Goal: Task Accomplishment & Management: Manage account settings

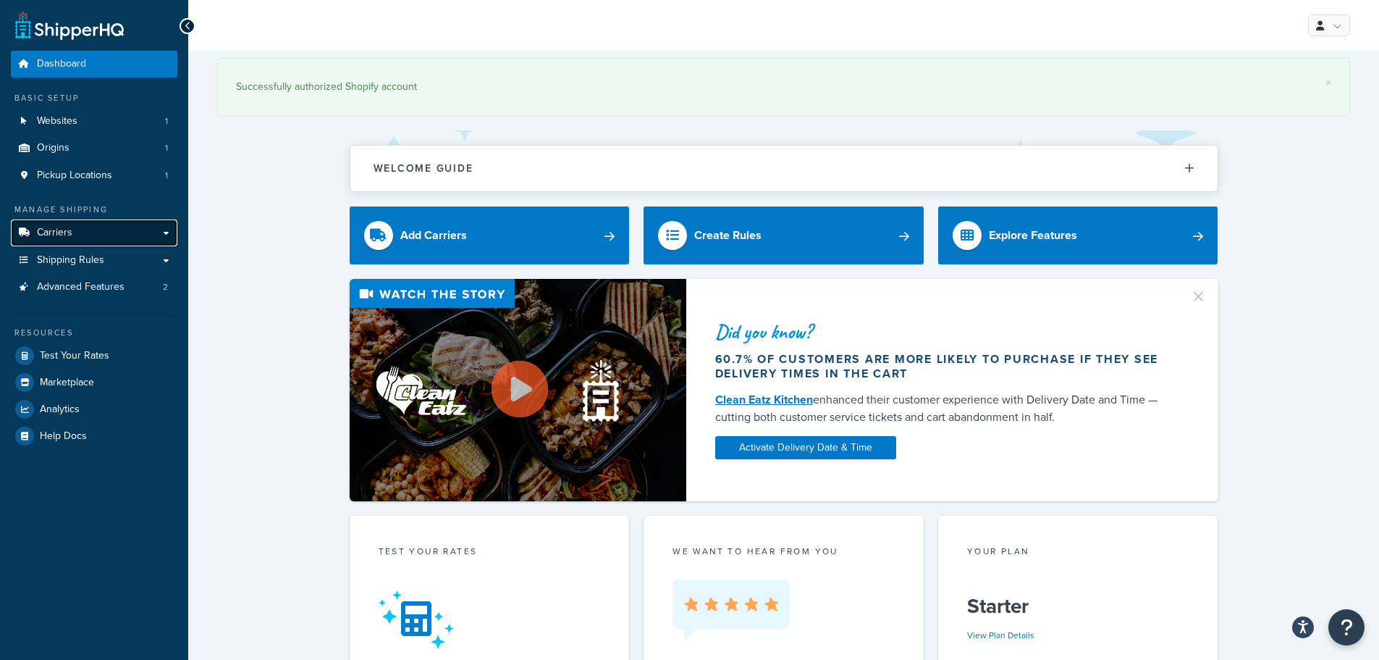
click at [100, 237] on link "Carriers" at bounding box center [94, 232] width 167 height 27
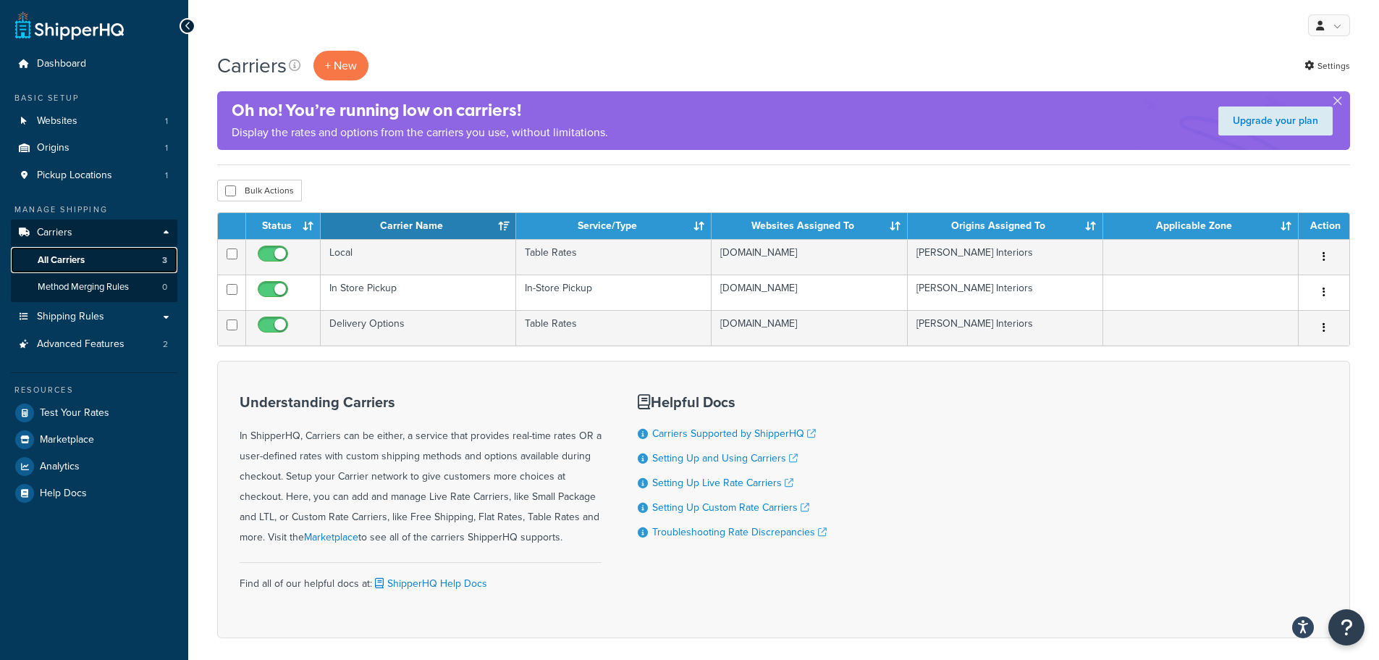
click at [103, 259] on link "All Carriers 3" at bounding box center [94, 260] width 167 height 27
click at [112, 316] on link "Shipping Rules" at bounding box center [94, 316] width 167 height 27
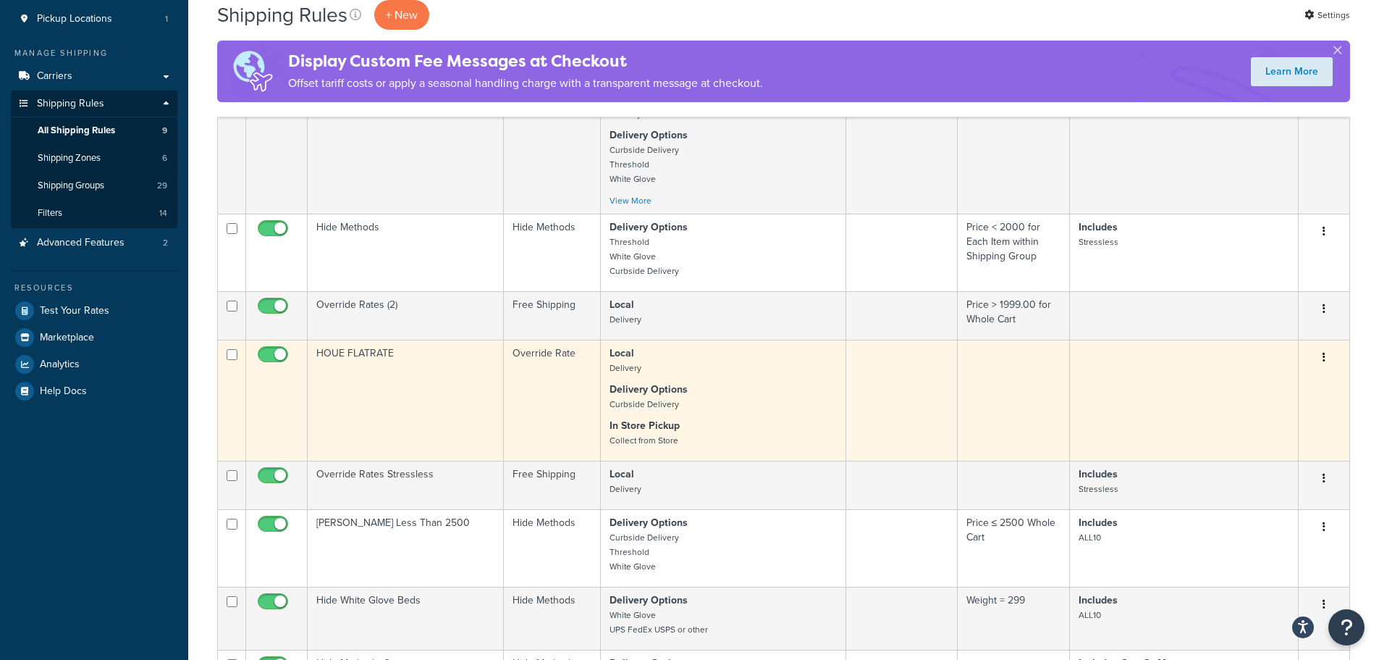
scroll to position [72, 0]
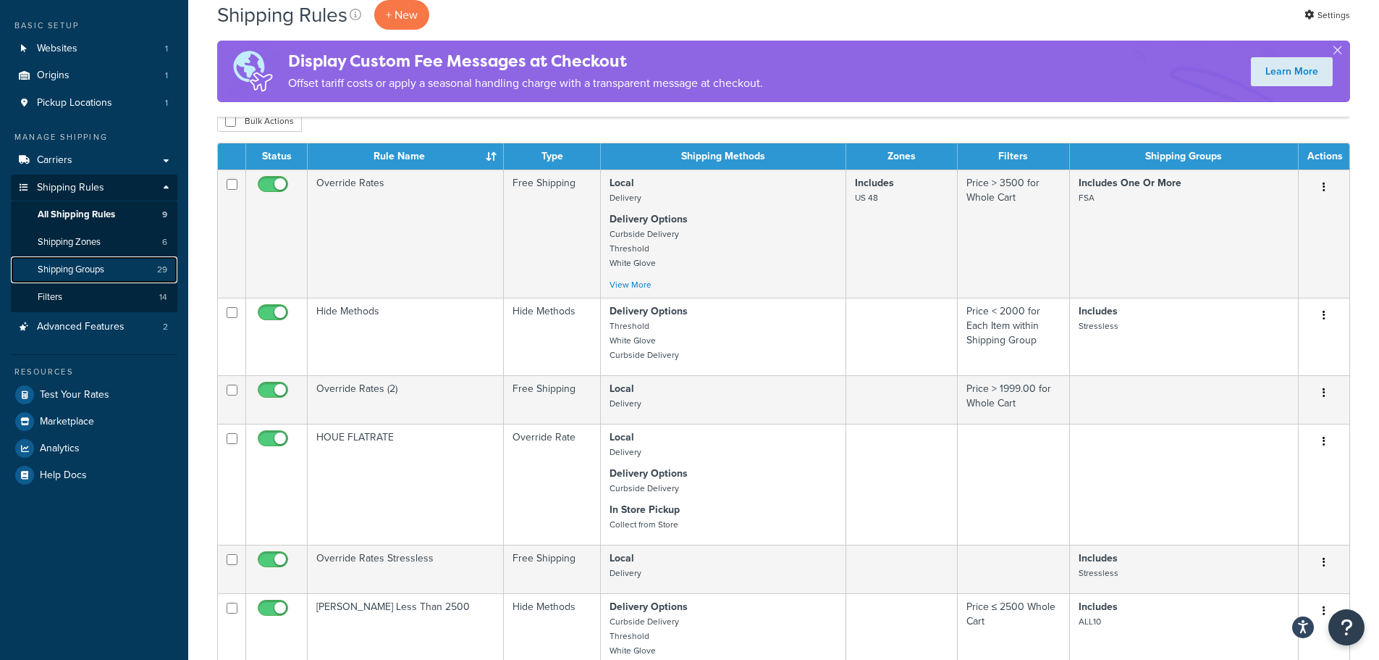
click at [64, 270] on span "Shipping Groups" at bounding box center [71, 270] width 67 height 12
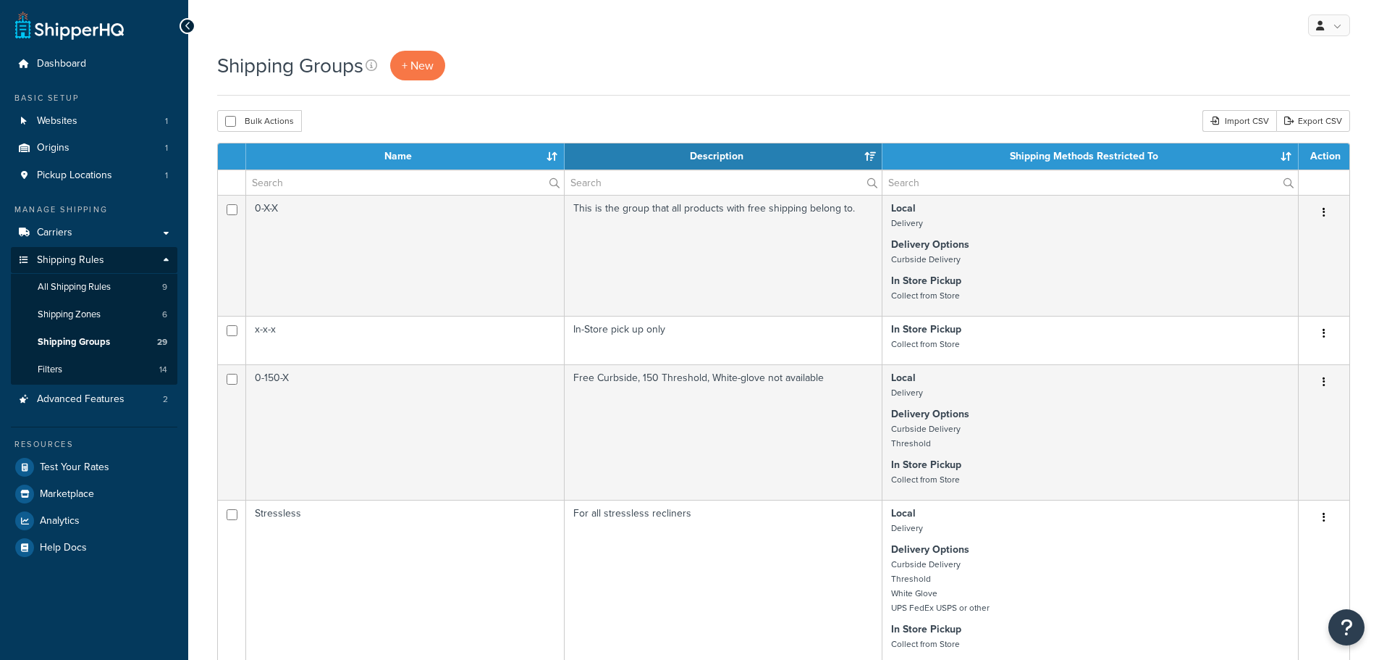
select select "15"
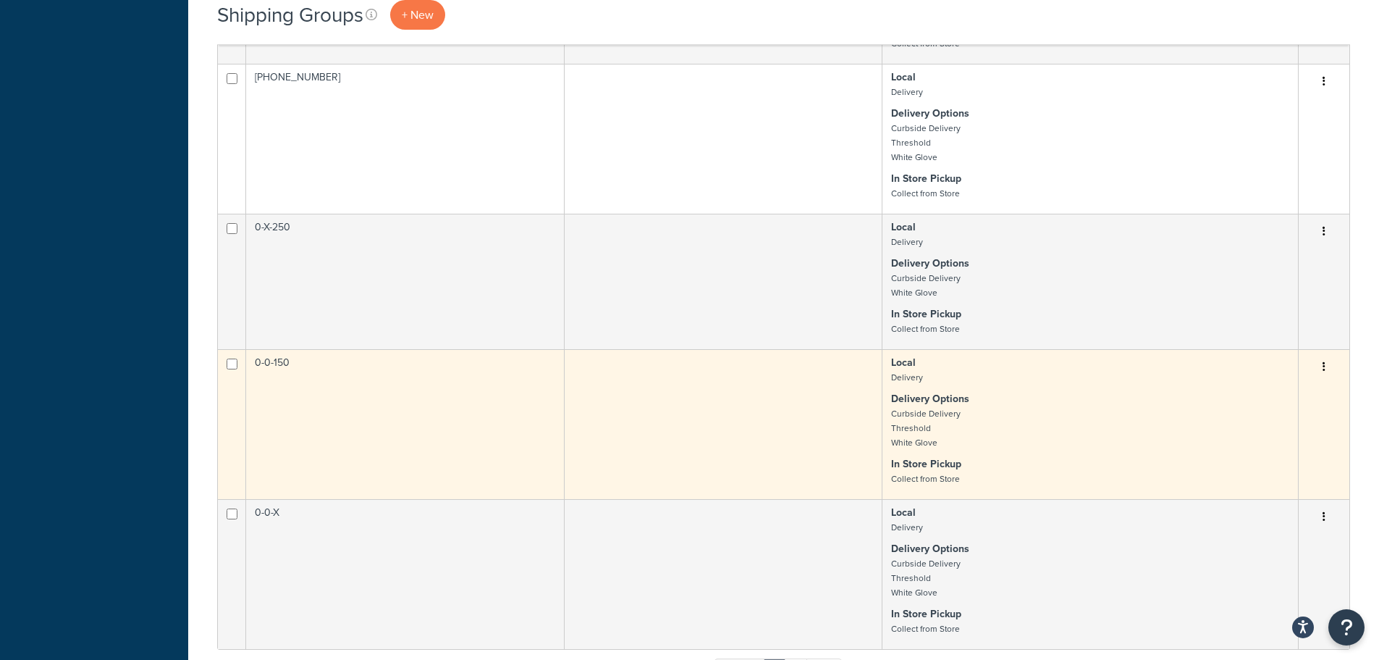
scroll to position [1520, 0]
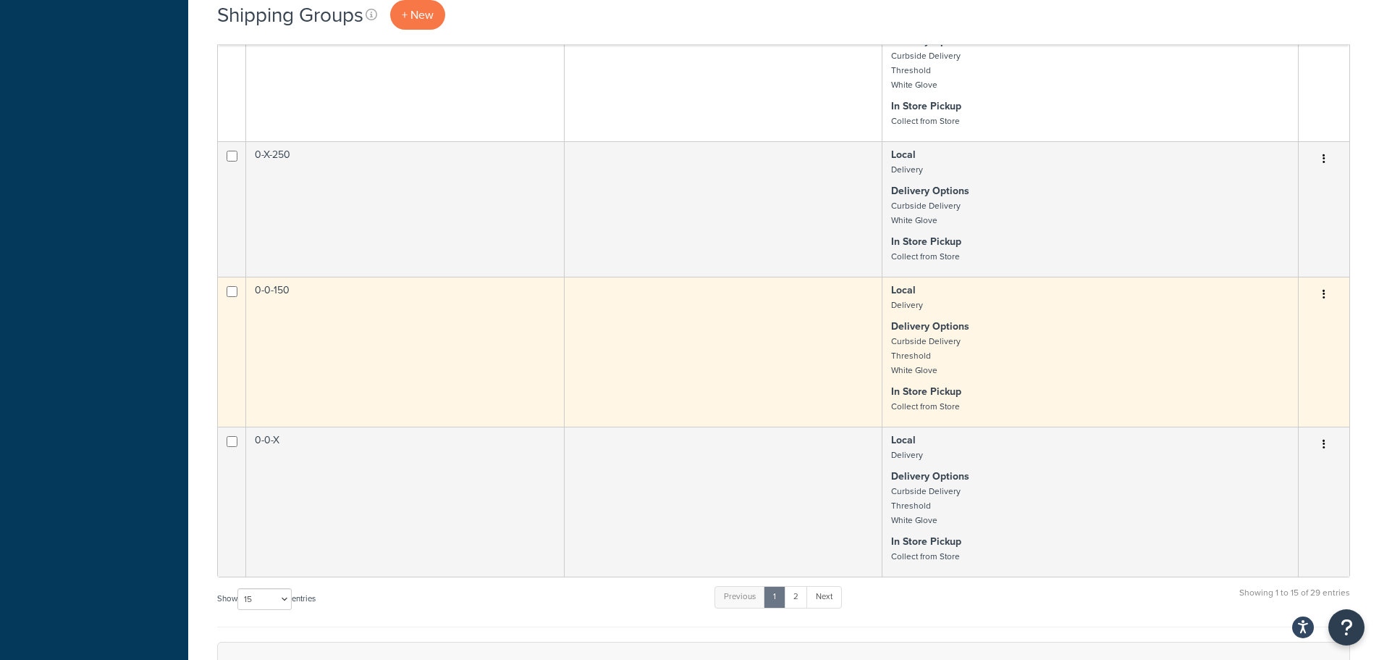
click at [1322, 306] on button "button" at bounding box center [1324, 294] width 20 height 23
click at [1269, 375] on link "Duplicate" at bounding box center [1265, 378] width 114 height 30
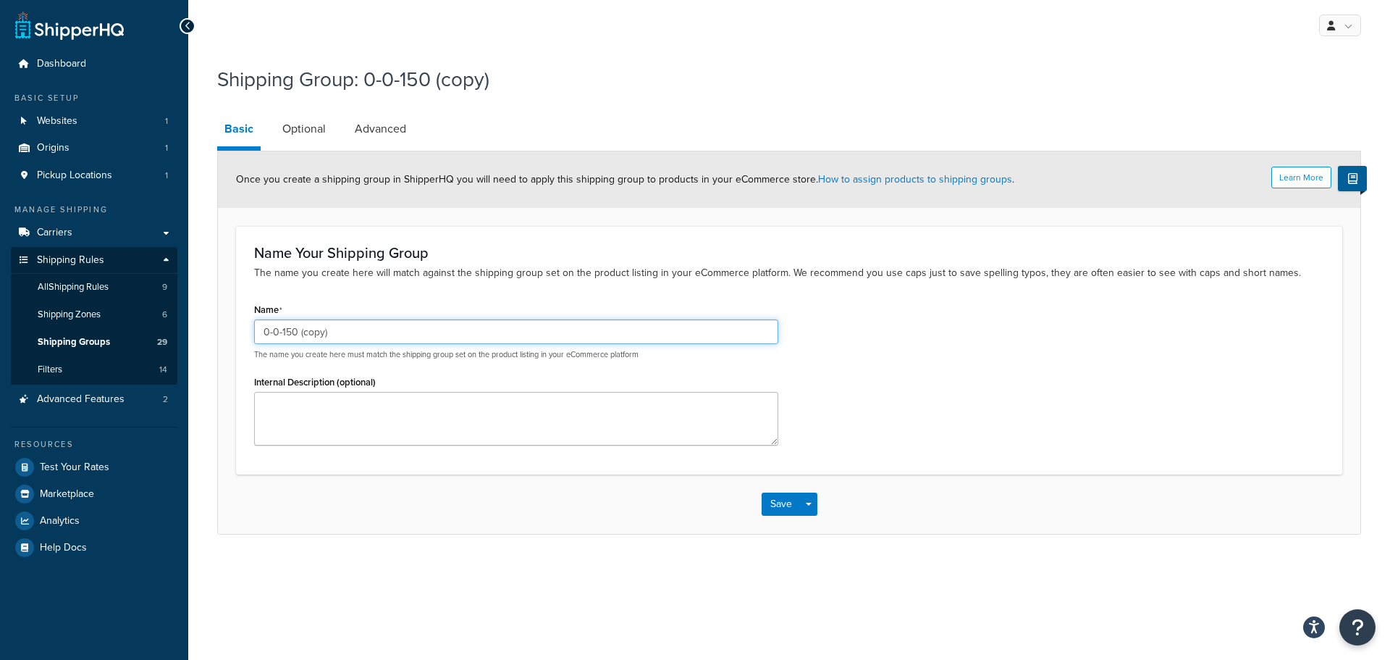
drag, startPoint x: 267, startPoint y: 332, endPoint x: 264, endPoint y: 360, distance: 27.7
click at [267, 339] on input "0-0-150 (copy)" at bounding box center [516, 331] width 524 height 25
type input "[PHONE_NUMBER]"
click at [781, 506] on button "Save" at bounding box center [781, 503] width 39 height 23
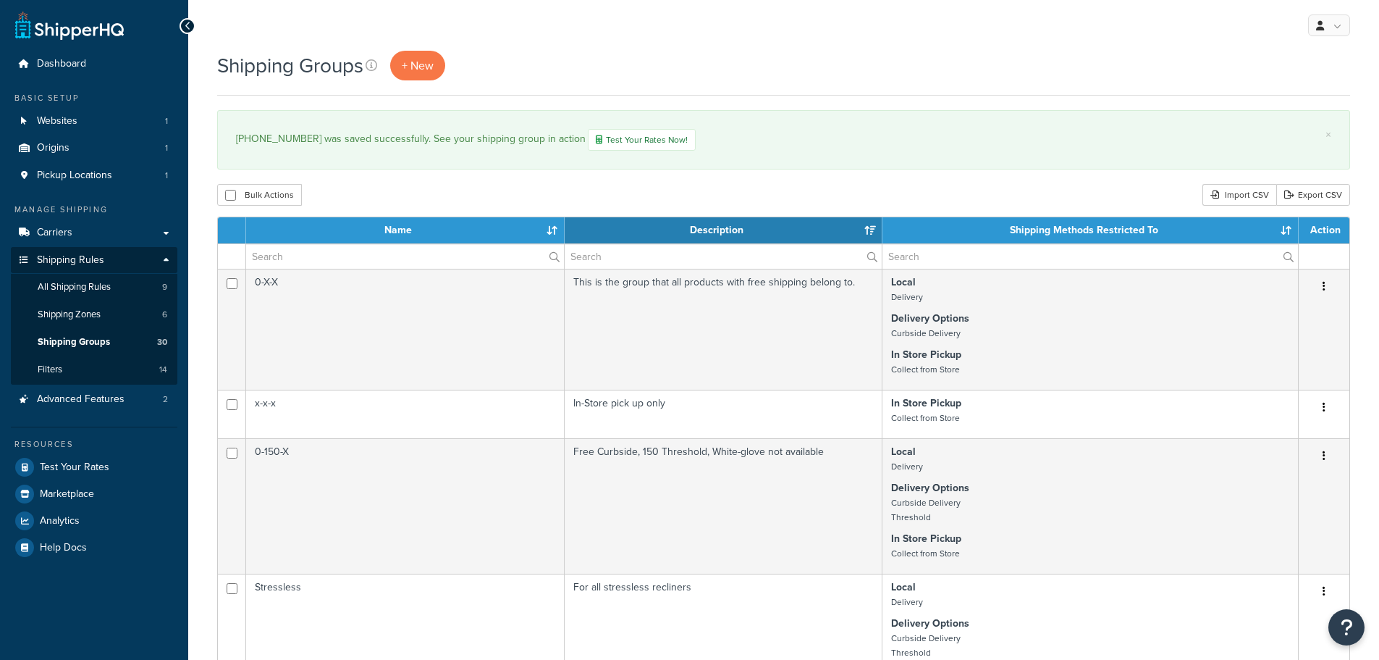
select select "15"
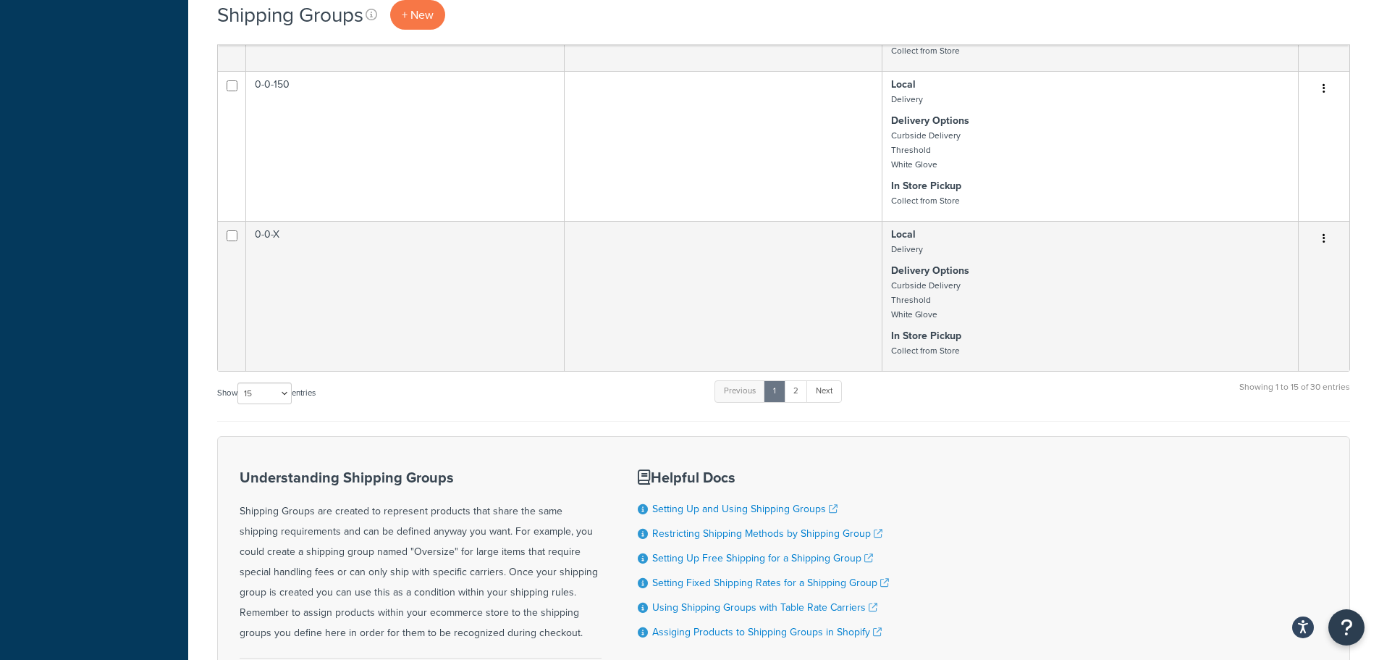
scroll to position [1810, 0]
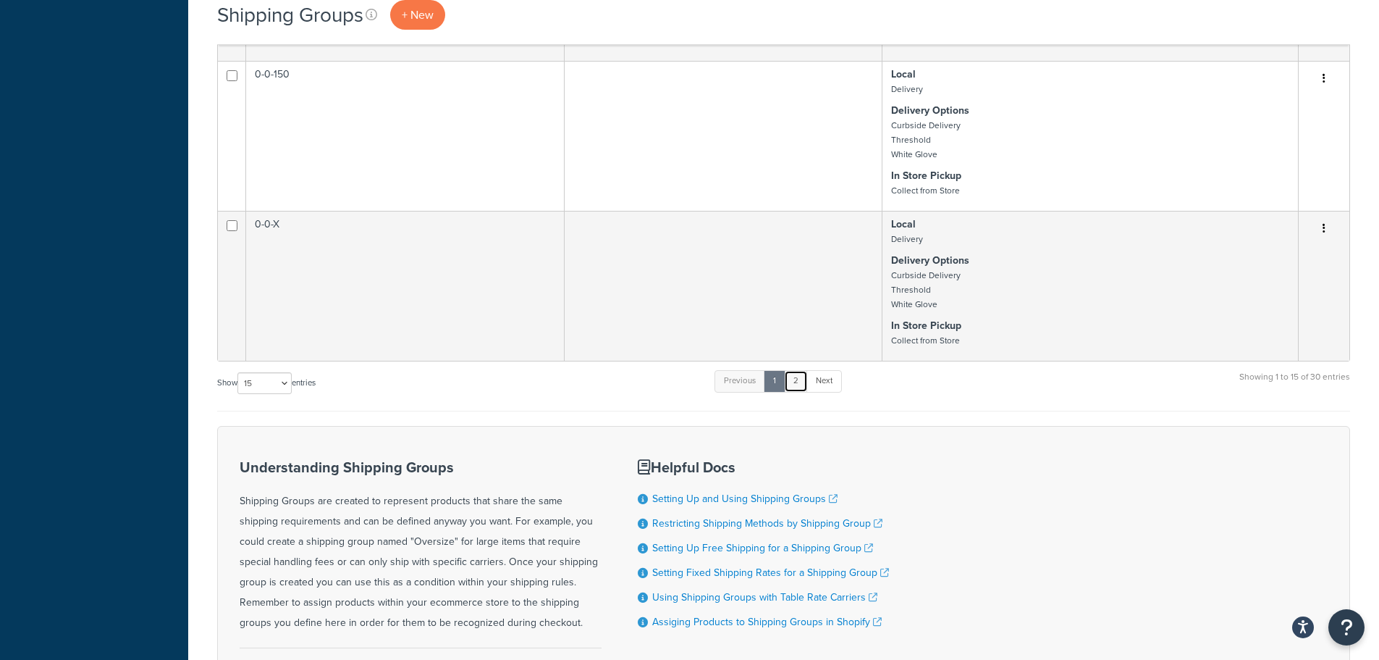
click at [800, 392] on link "2" at bounding box center [796, 381] width 24 height 22
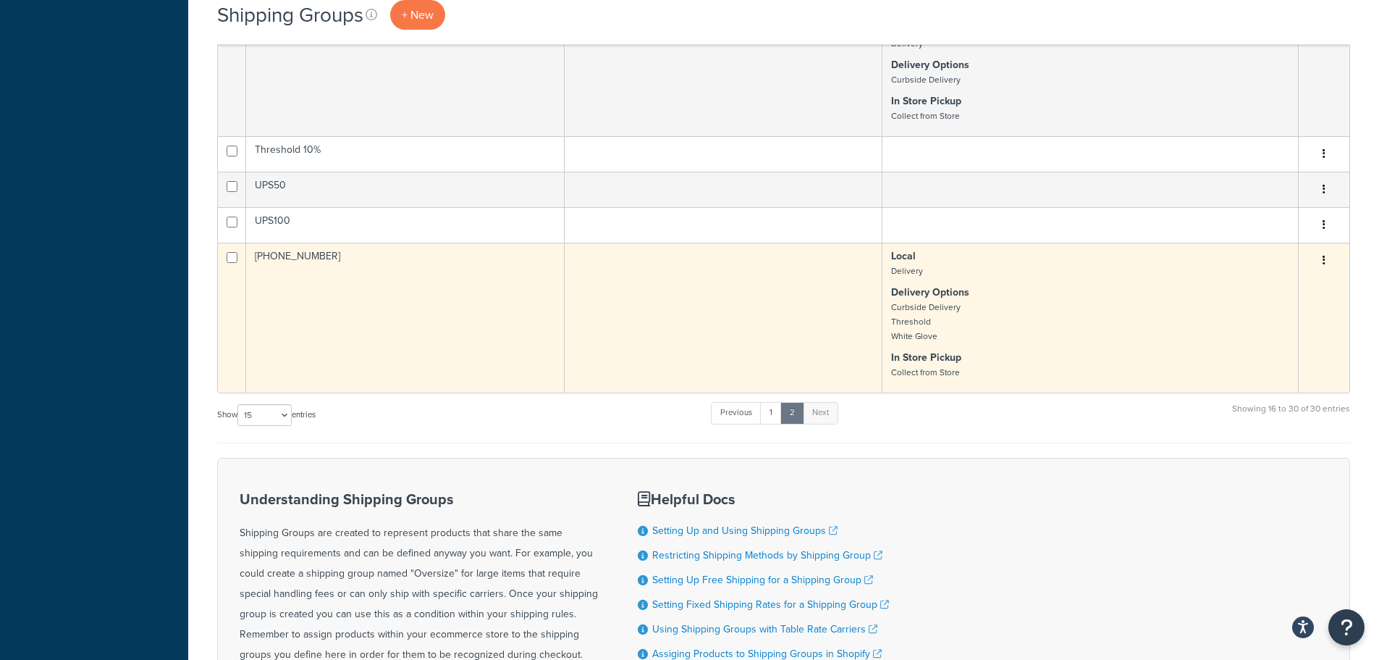
click at [760, 355] on td at bounding box center [724, 318] width 319 height 150
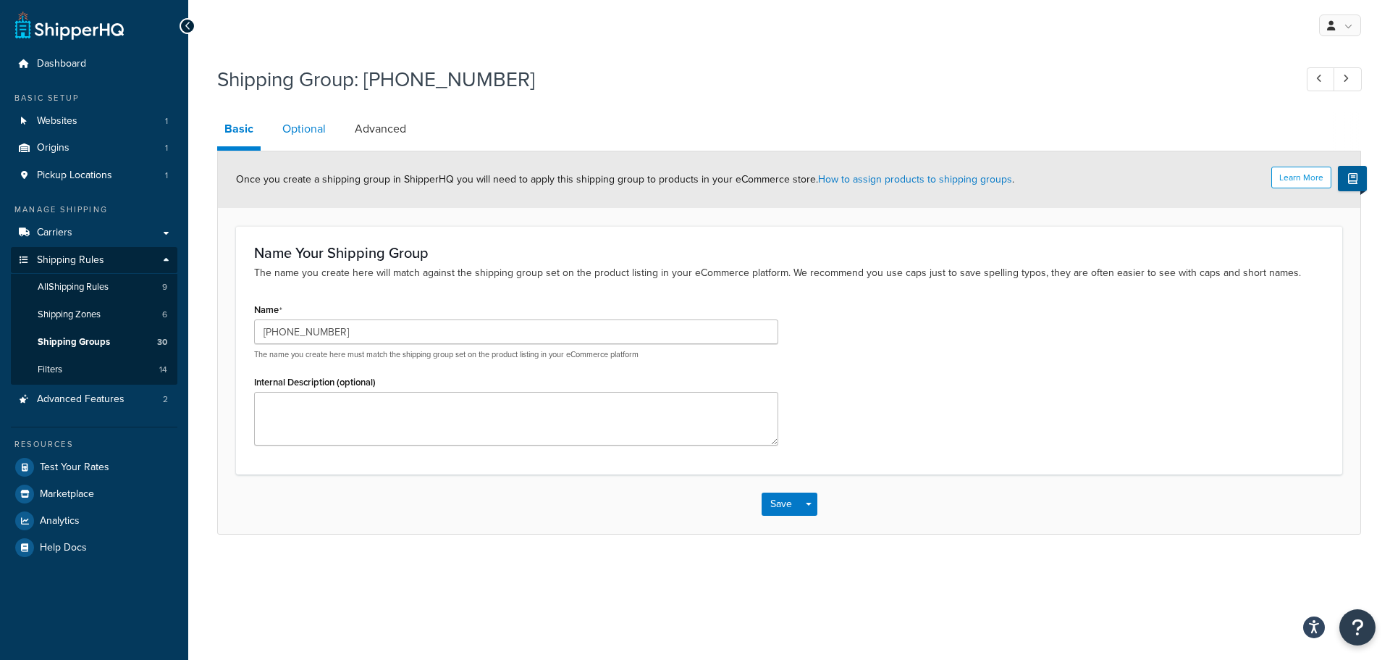
click at [316, 129] on link "Optional" at bounding box center [304, 129] width 58 height 35
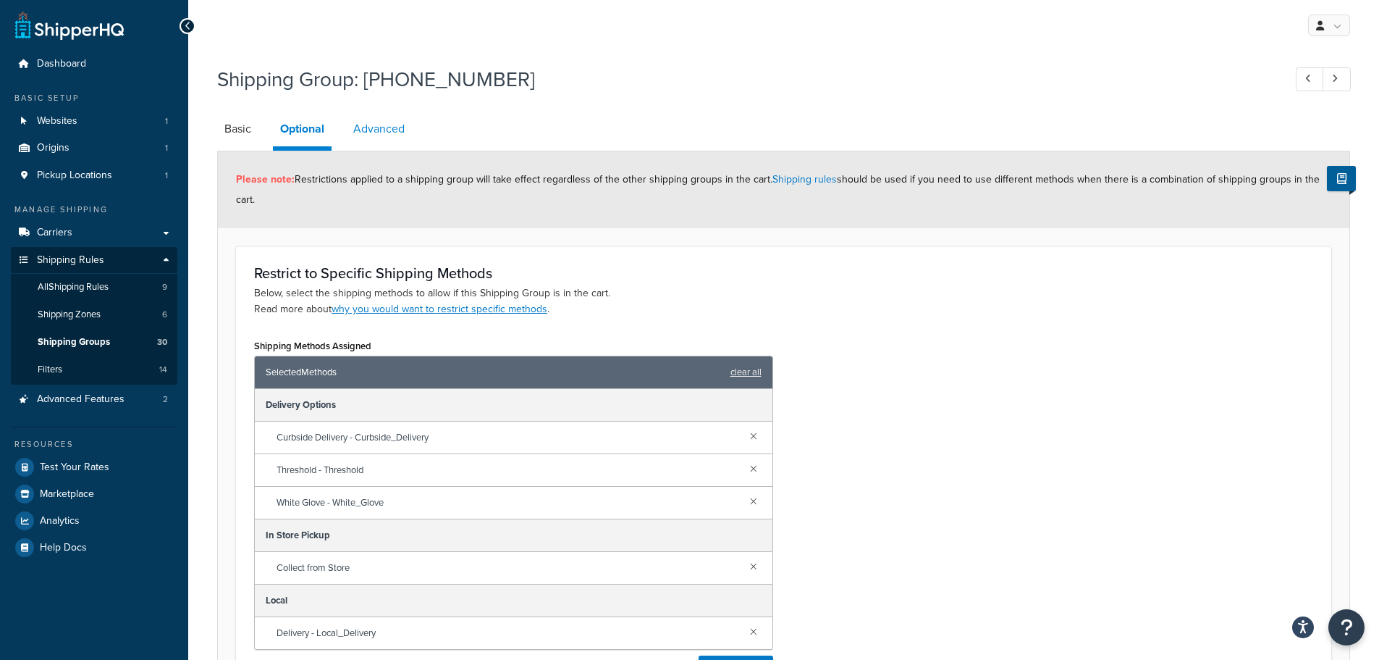
click at [386, 130] on link "Advanced" at bounding box center [379, 129] width 66 height 35
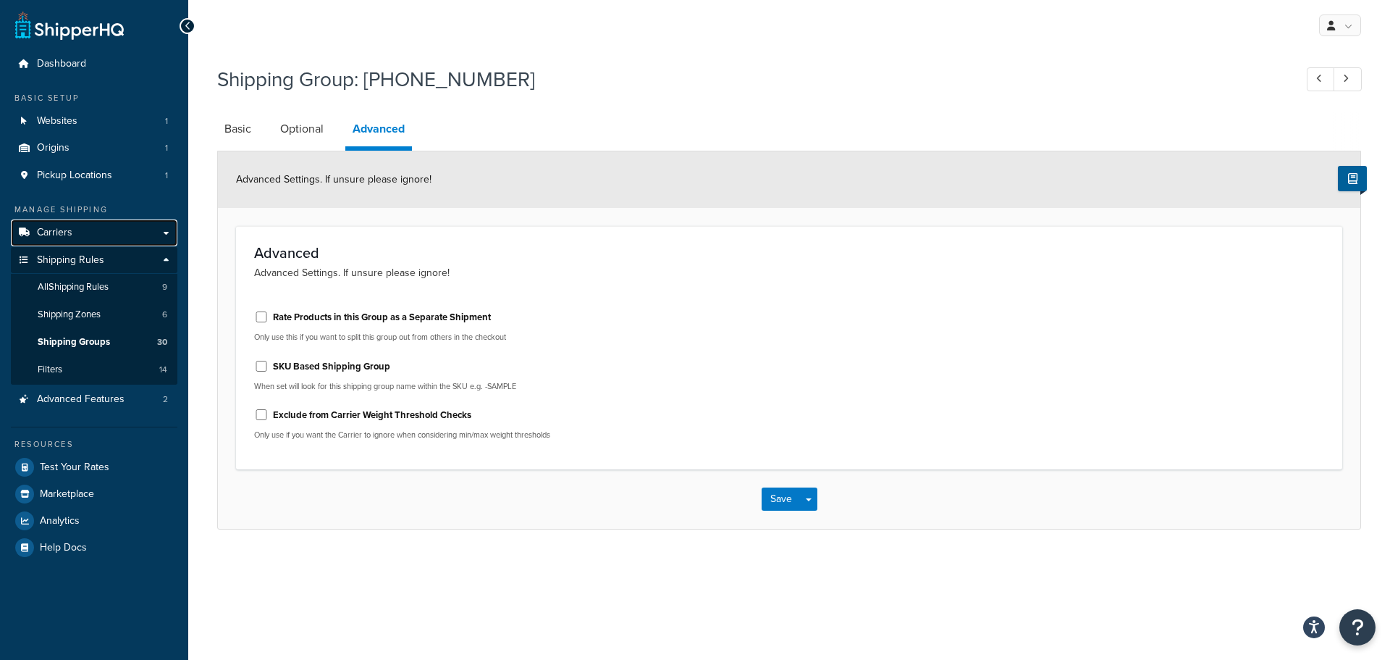
click at [64, 232] on span "Carriers" at bounding box center [54, 233] width 35 height 12
click at [785, 502] on button "Save" at bounding box center [781, 498] width 39 height 23
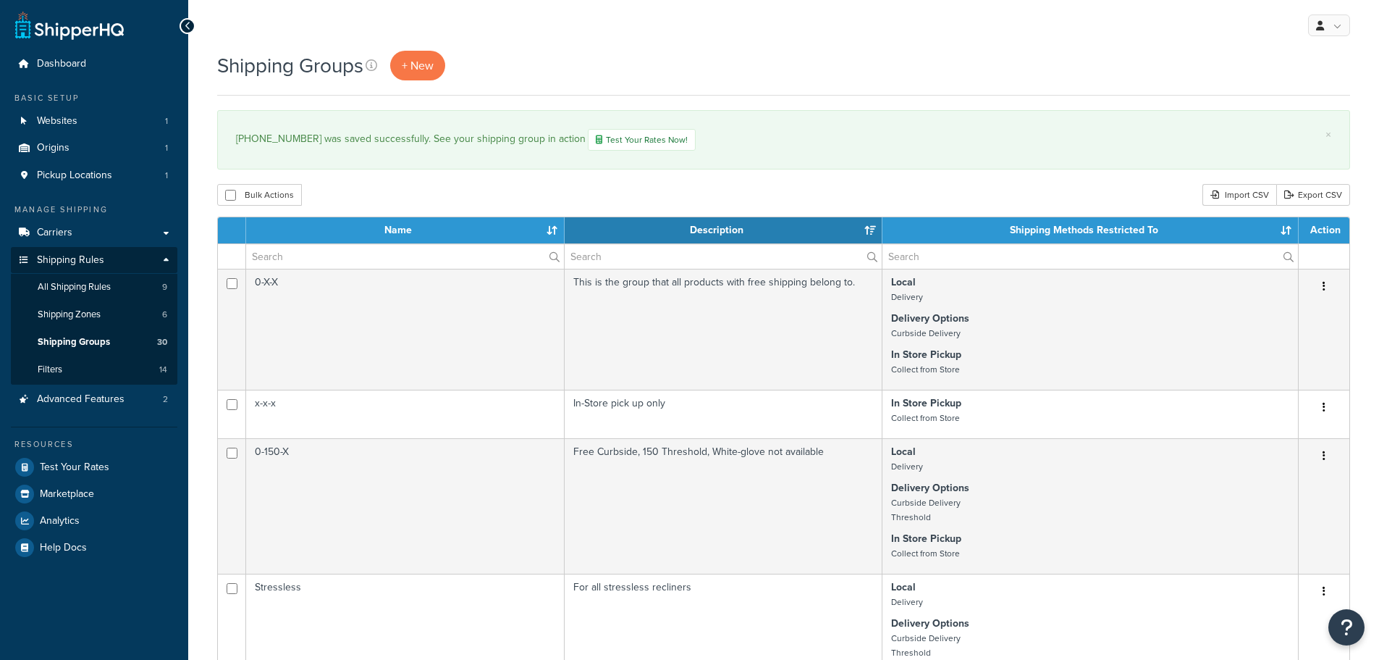
select select "15"
click at [67, 229] on span "Carriers" at bounding box center [54, 233] width 35 height 12
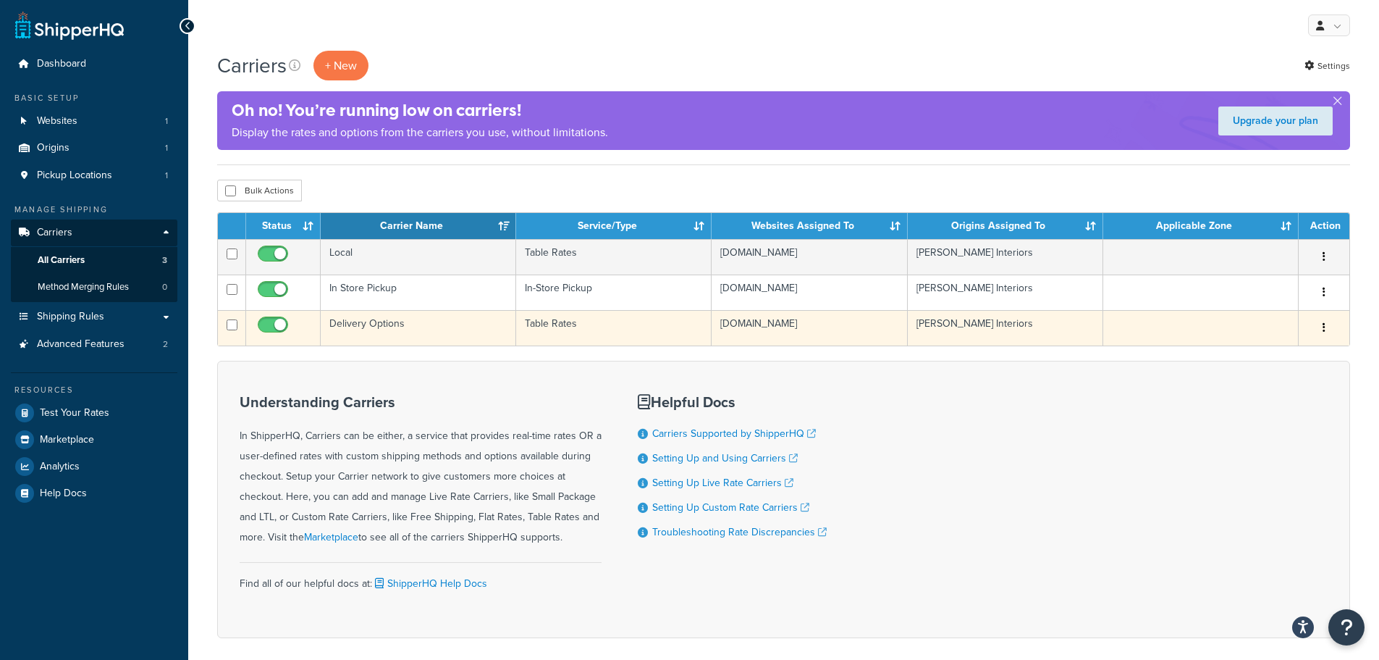
click at [449, 329] on td "Delivery Options" at bounding box center [418, 327] width 195 height 35
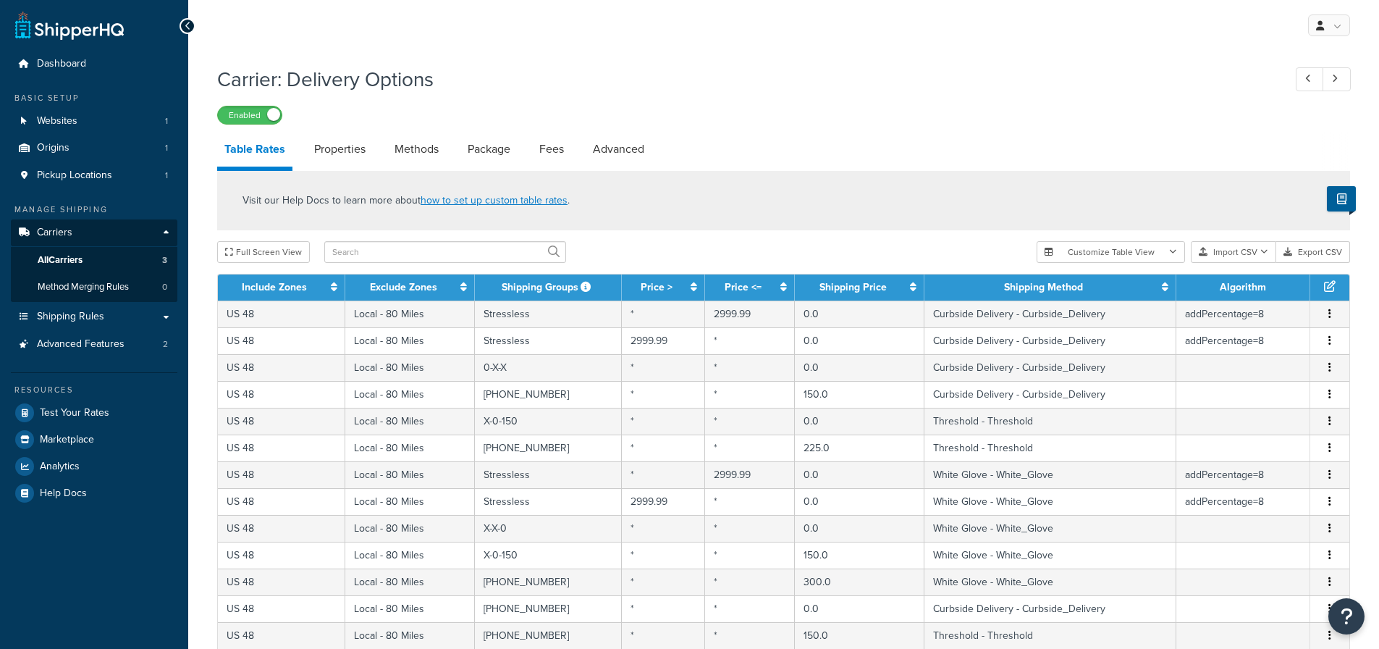
select select "25"
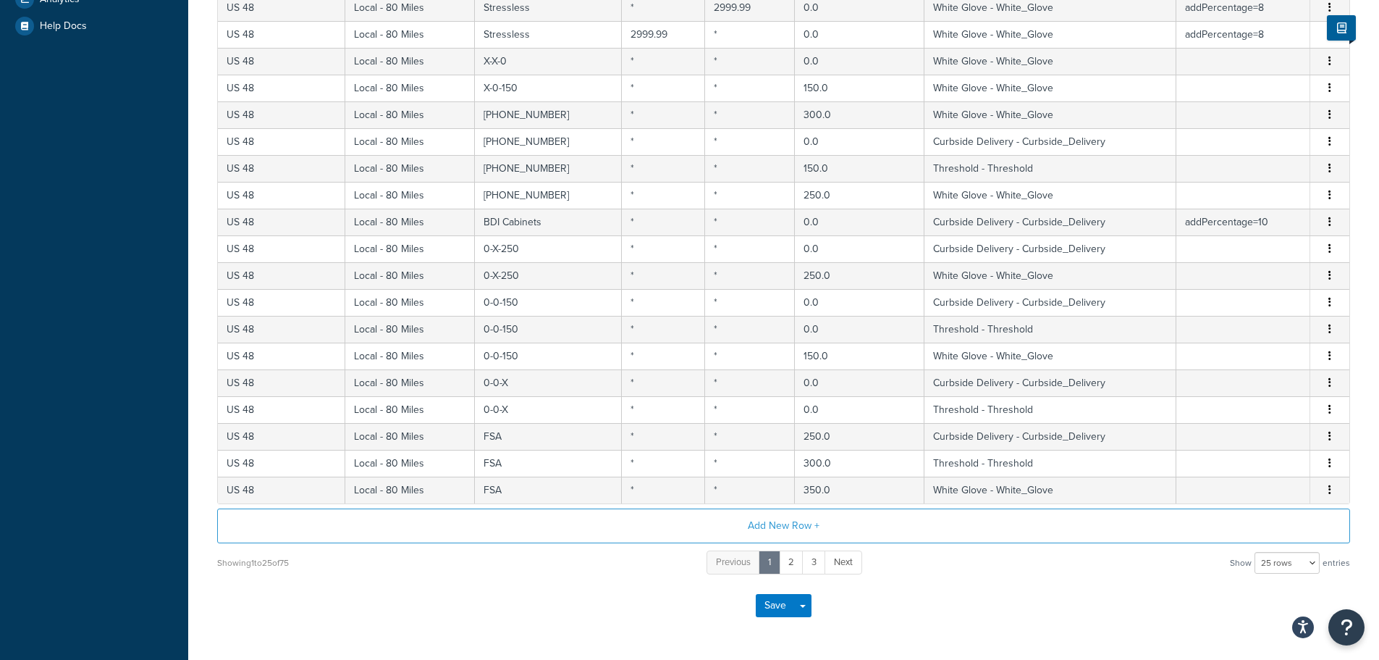
scroll to position [507, 0]
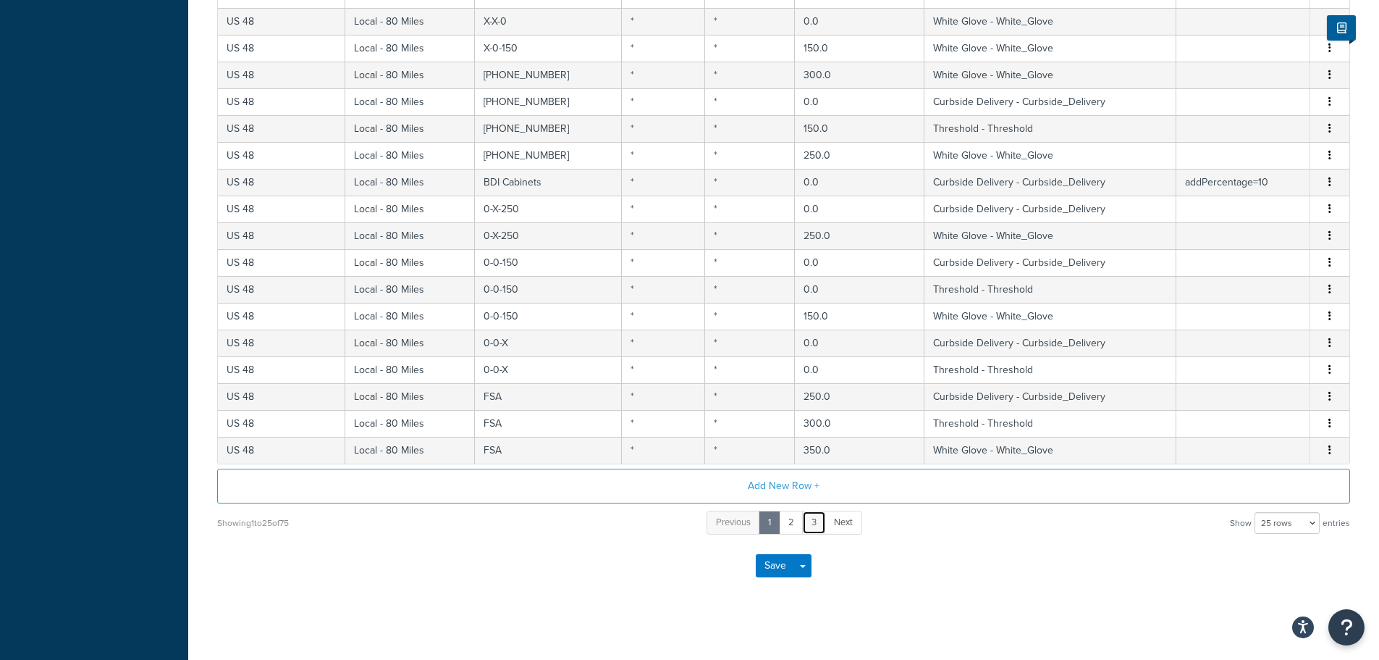
click at [815, 526] on link "3" at bounding box center [814, 522] width 24 height 24
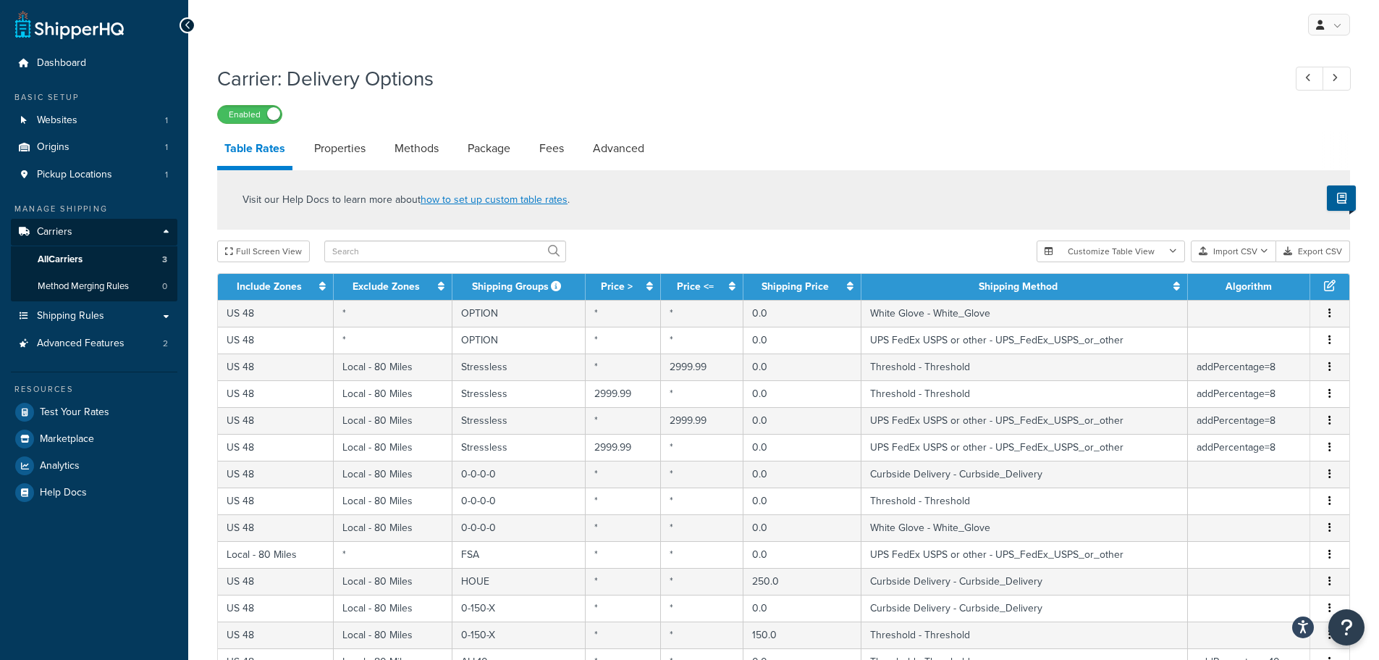
scroll to position [0, 0]
click at [843, 89] on h1 "Carrier: Delivery Options" at bounding box center [743, 79] width 1052 height 28
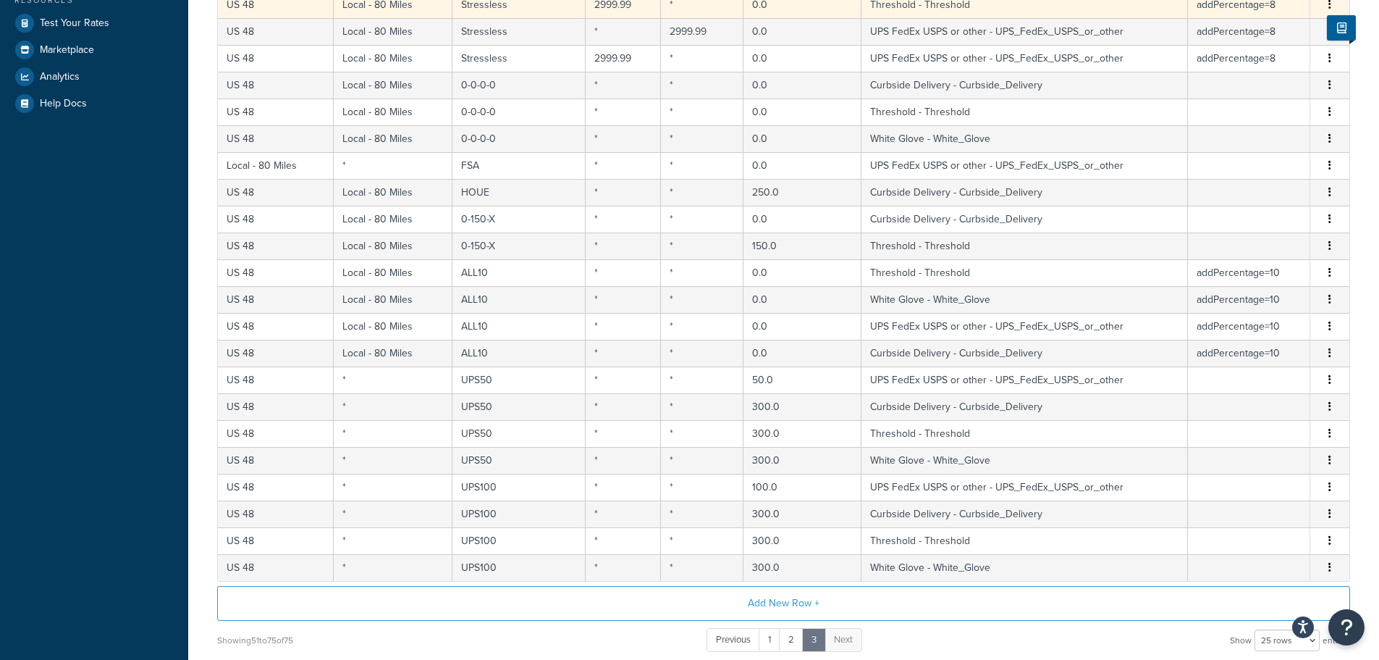
scroll to position [517, 0]
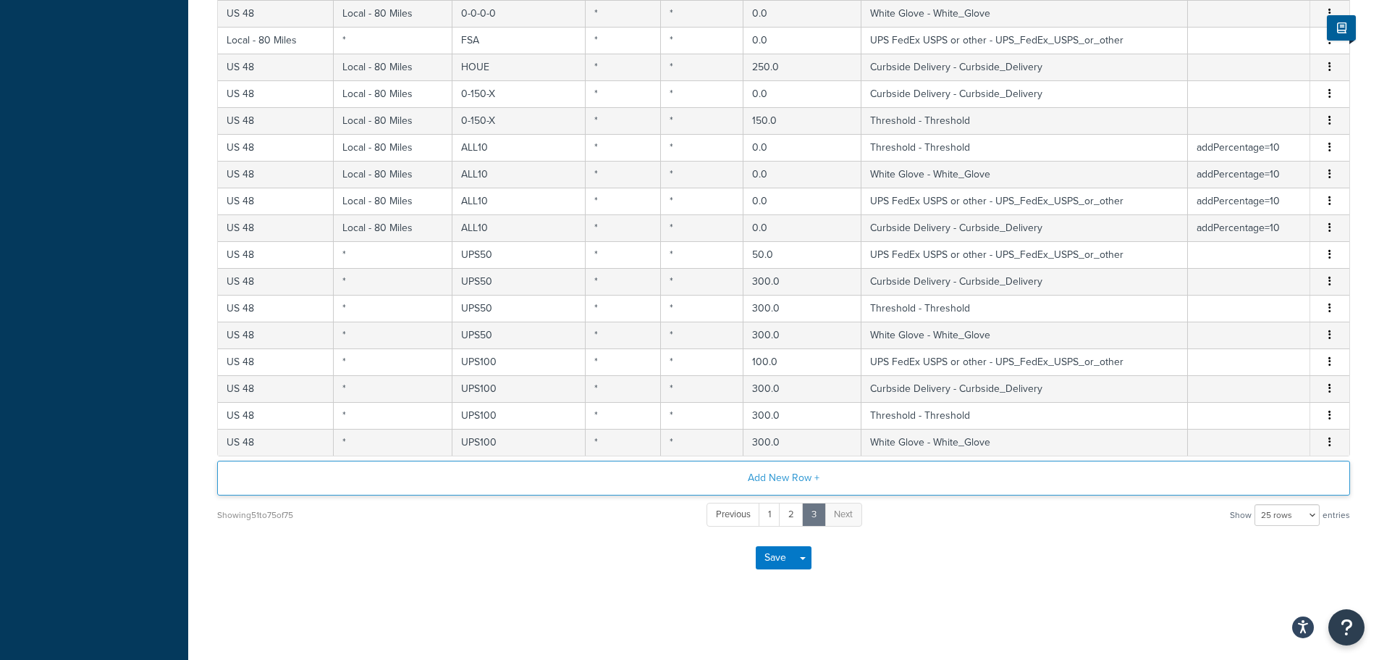
click at [771, 476] on button "Add New Row +" at bounding box center [783, 477] width 1133 height 35
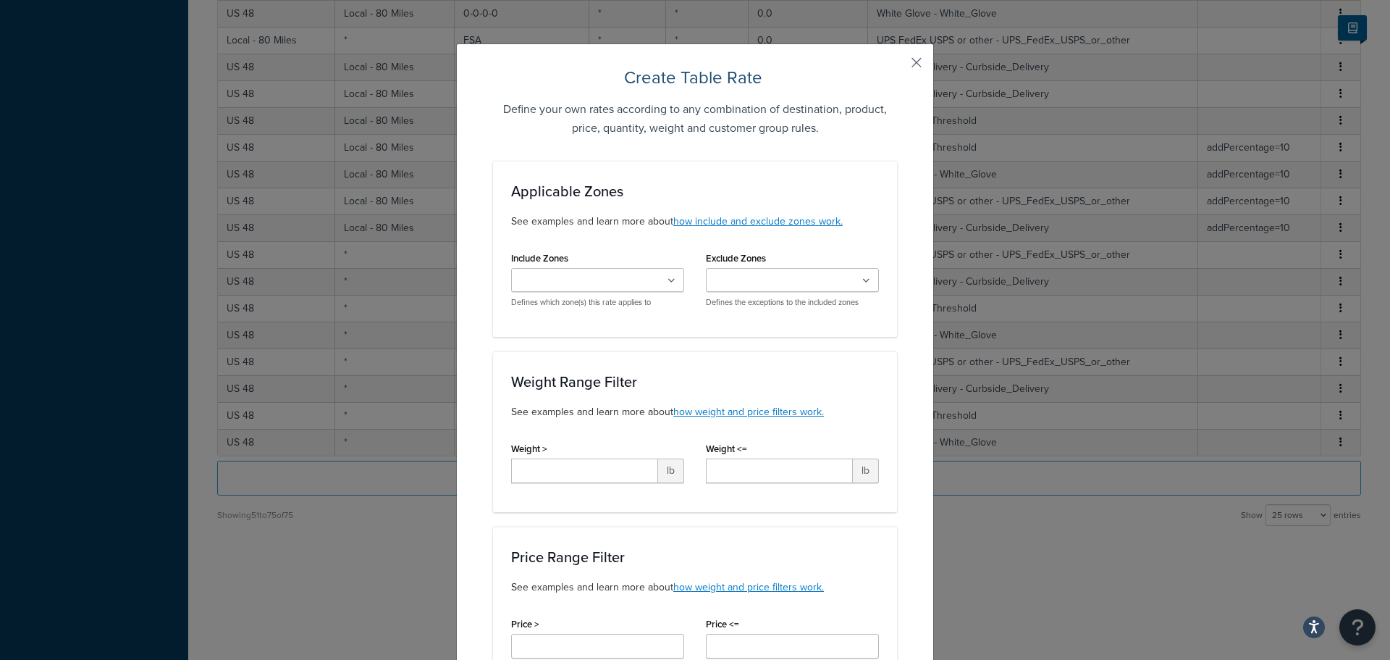
click at [897, 66] on button "button" at bounding box center [895, 68] width 4 height 4
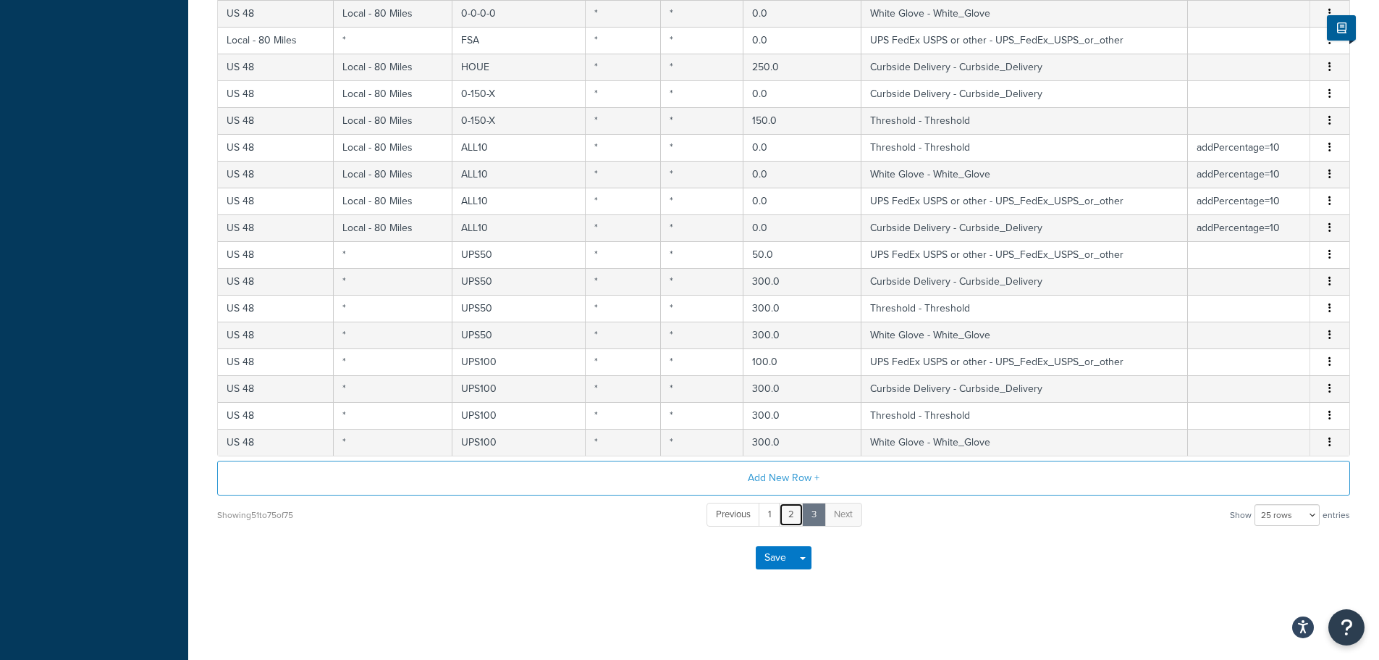
click at [792, 515] on link "2" at bounding box center [791, 514] width 25 height 24
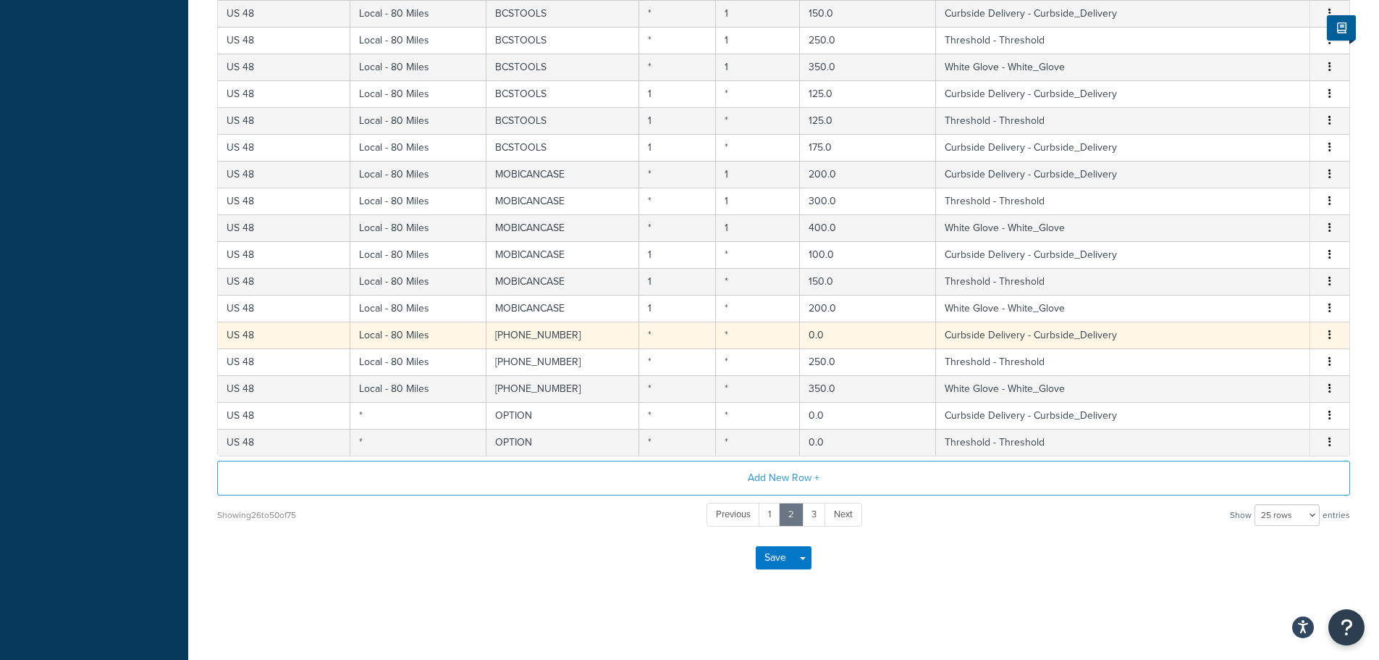
click at [1330, 335] on icon "button" at bounding box center [1330, 334] width 3 height 10
click at [1253, 330] on div "Duplicate" at bounding box center [1256, 336] width 103 height 30
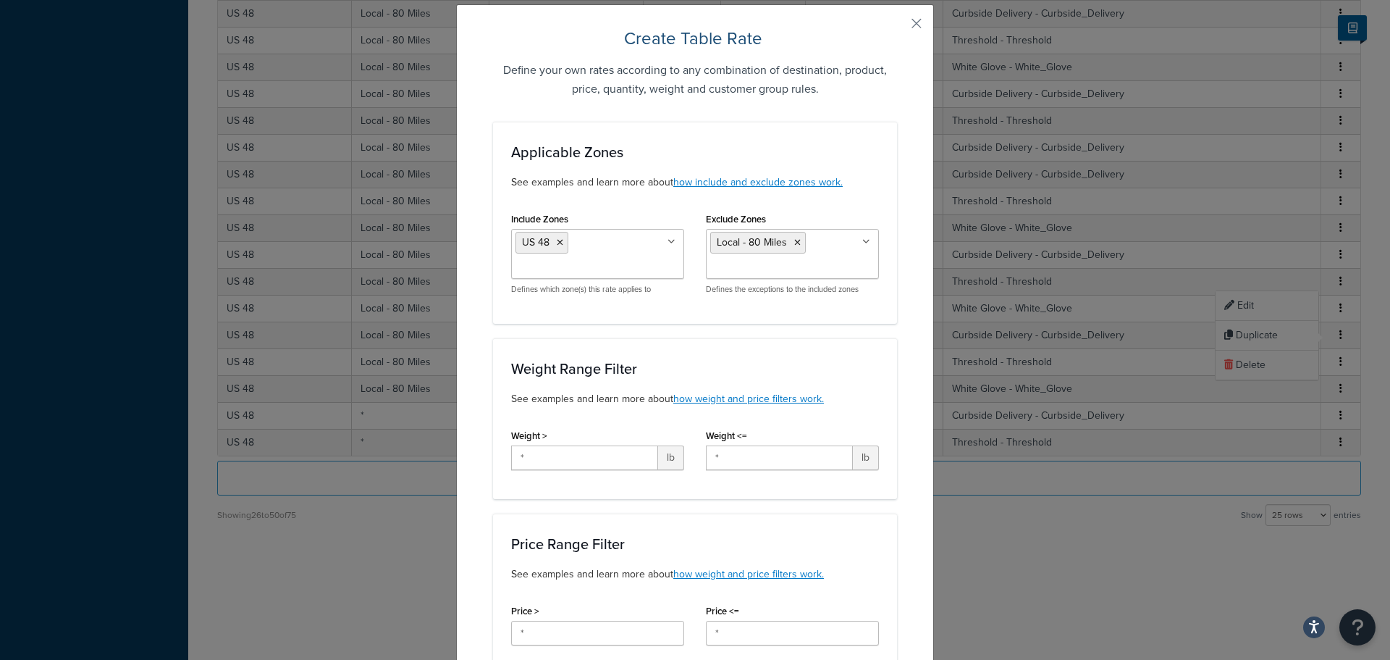
scroll to position [72, 0]
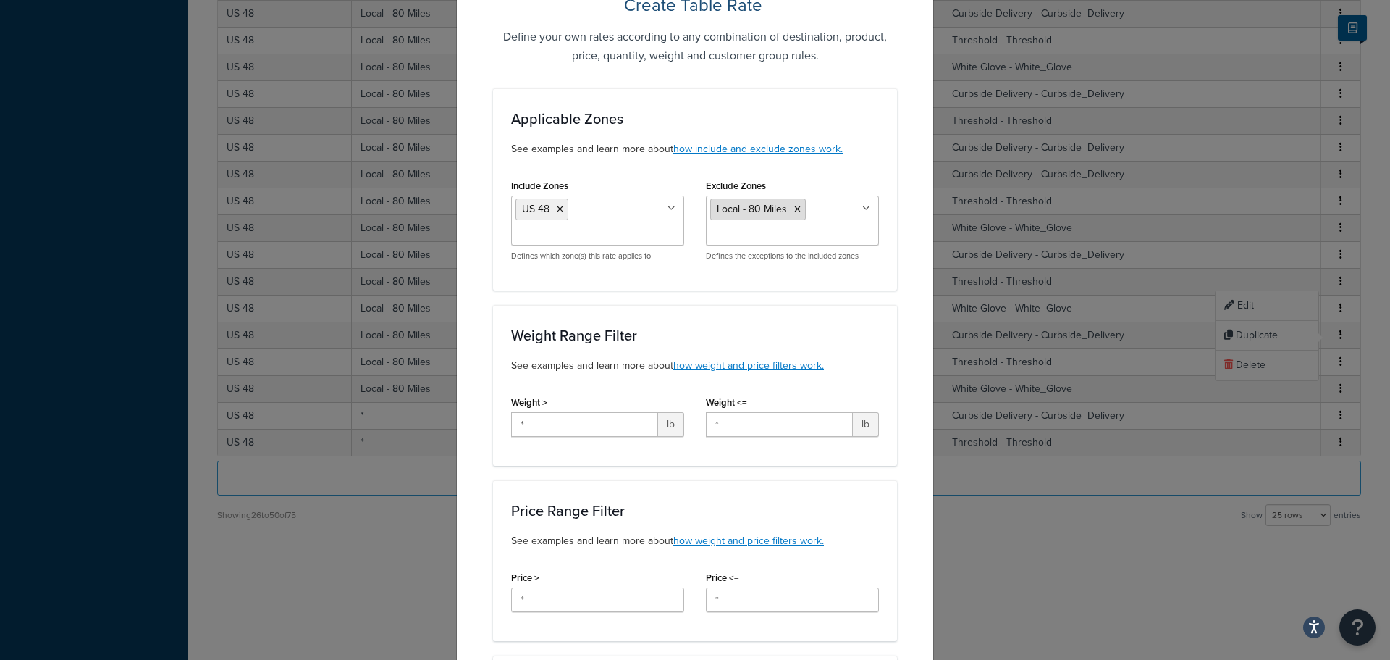
click at [794, 210] on icon at bounding box center [797, 209] width 7 height 9
click at [837, 177] on div "Exclude Zones US 48 US APO [GEOGRAPHIC_DATA] Local - 80 Miles Non Local - [GEOG…" at bounding box center [792, 205] width 173 height 60
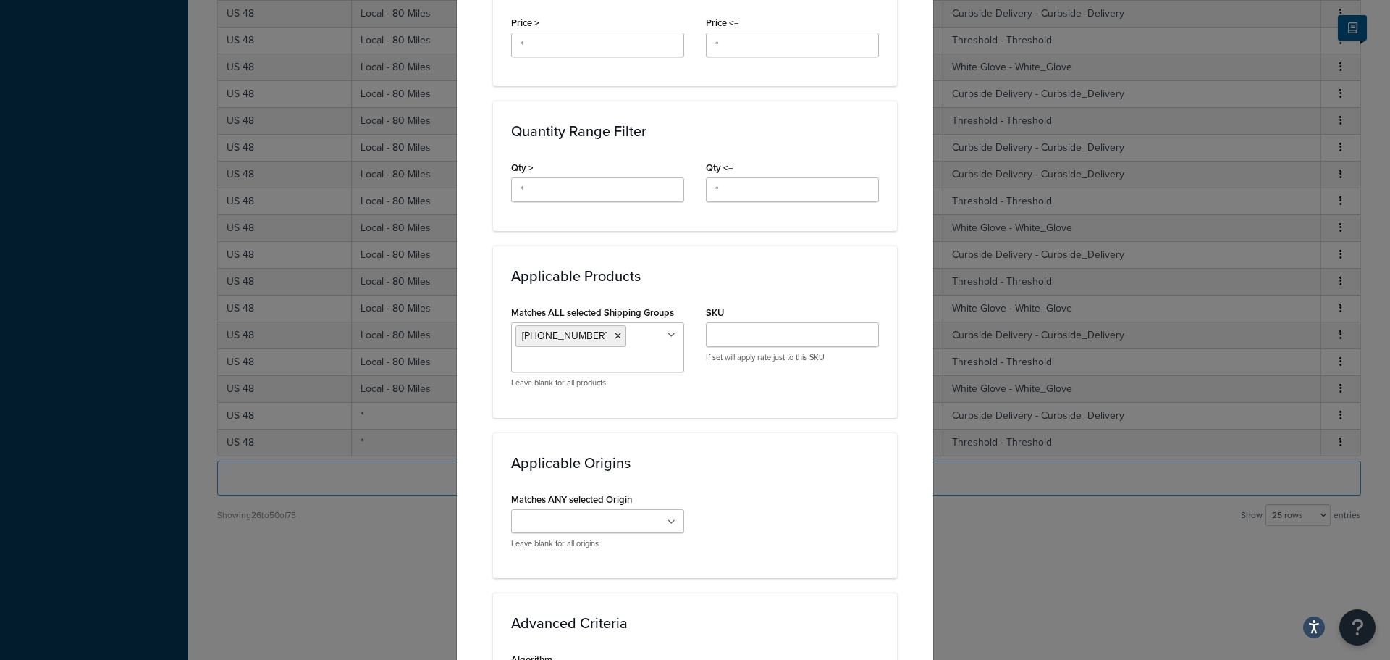
scroll to position [652, 0]
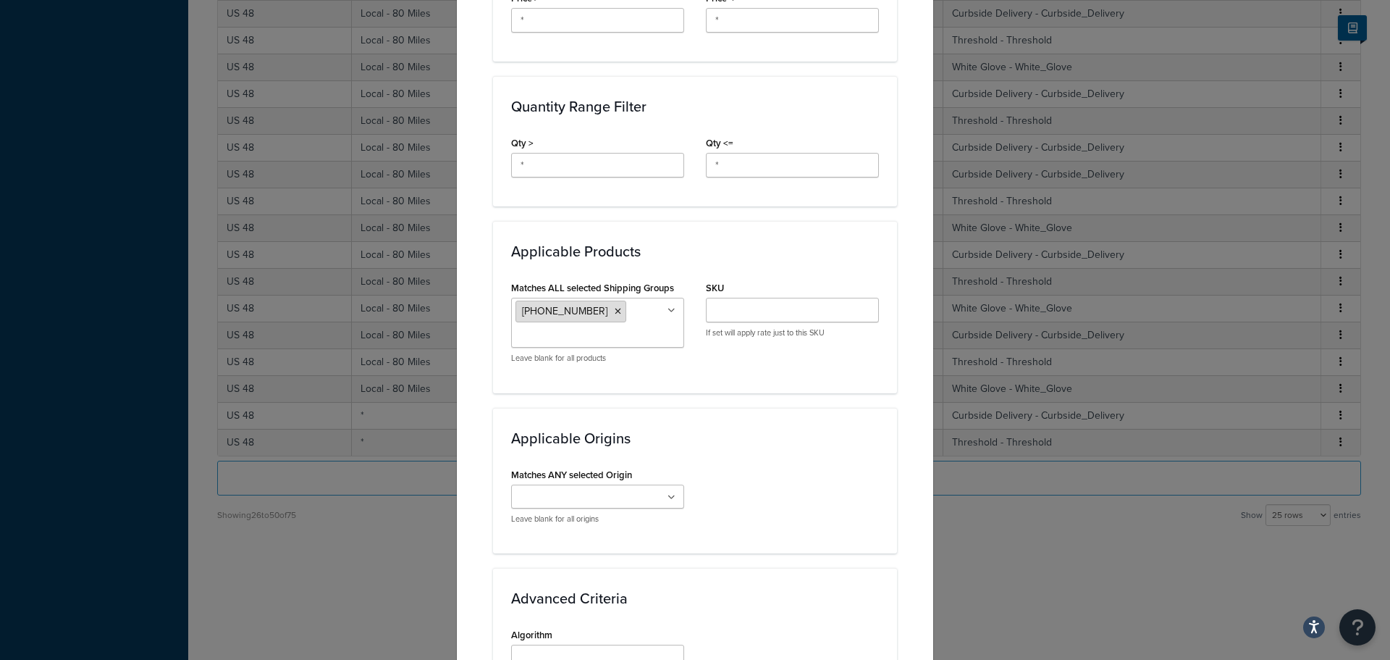
click at [579, 311] on li "[PHONE_NUMBER]" at bounding box center [571, 311] width 111 height 22
click at [615, 311] on icon at bounding box center [618, 311] width 7 height 9
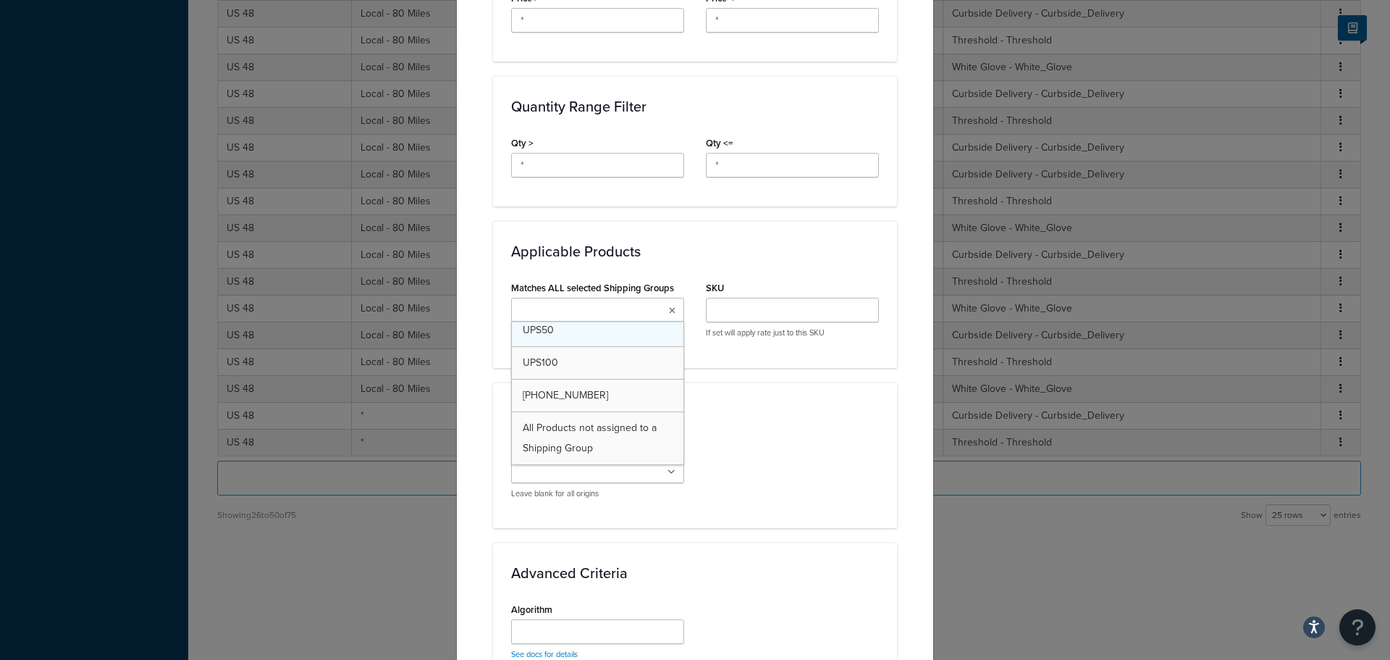
scroll to position [821, 0]
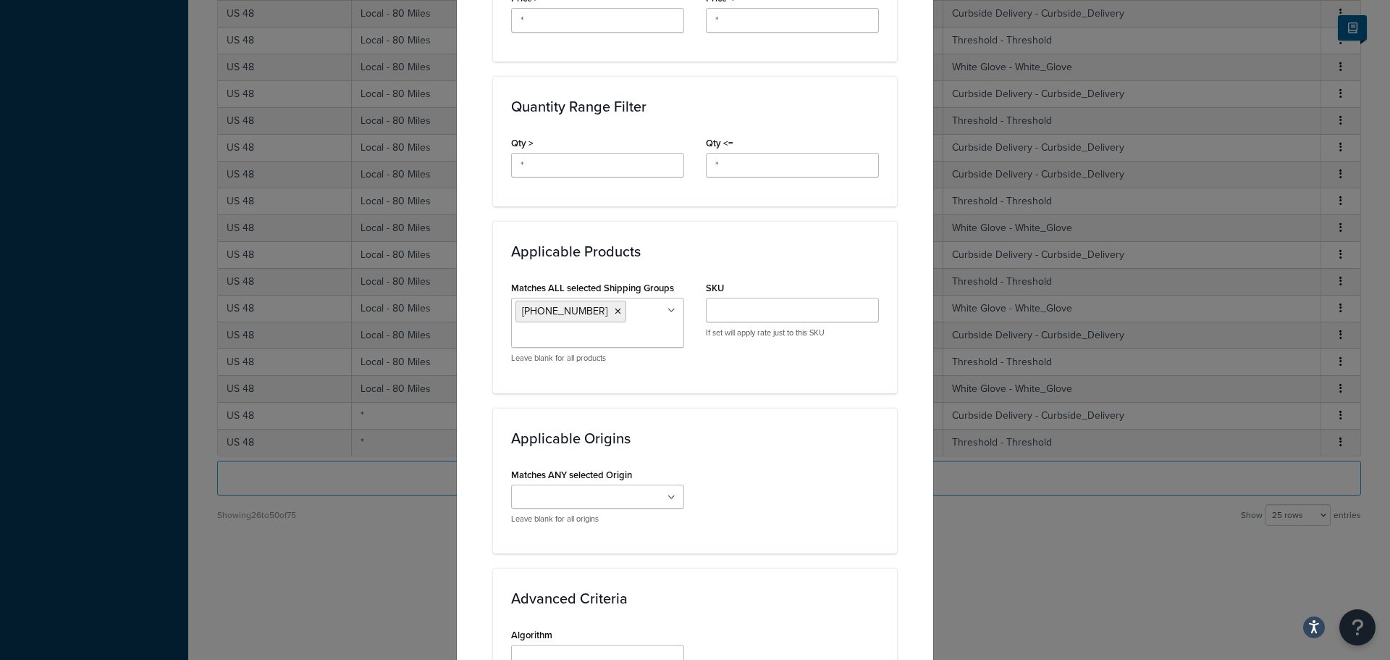
click at [742, 411] on div "Applicable Origins Matches ANY selected Origin [PERSON_NAME] Interiors Leave bl…" at bounding box center [695, 481] width 404 height 146
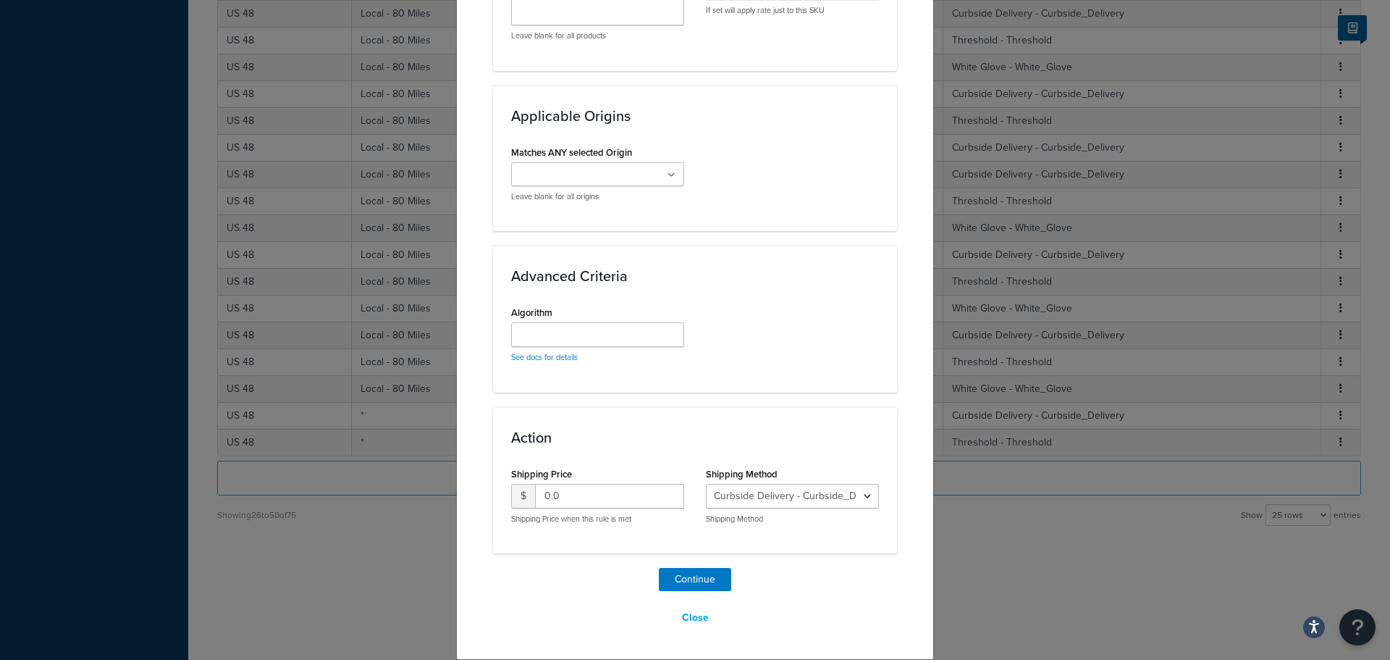
scroll to position [901, 0]
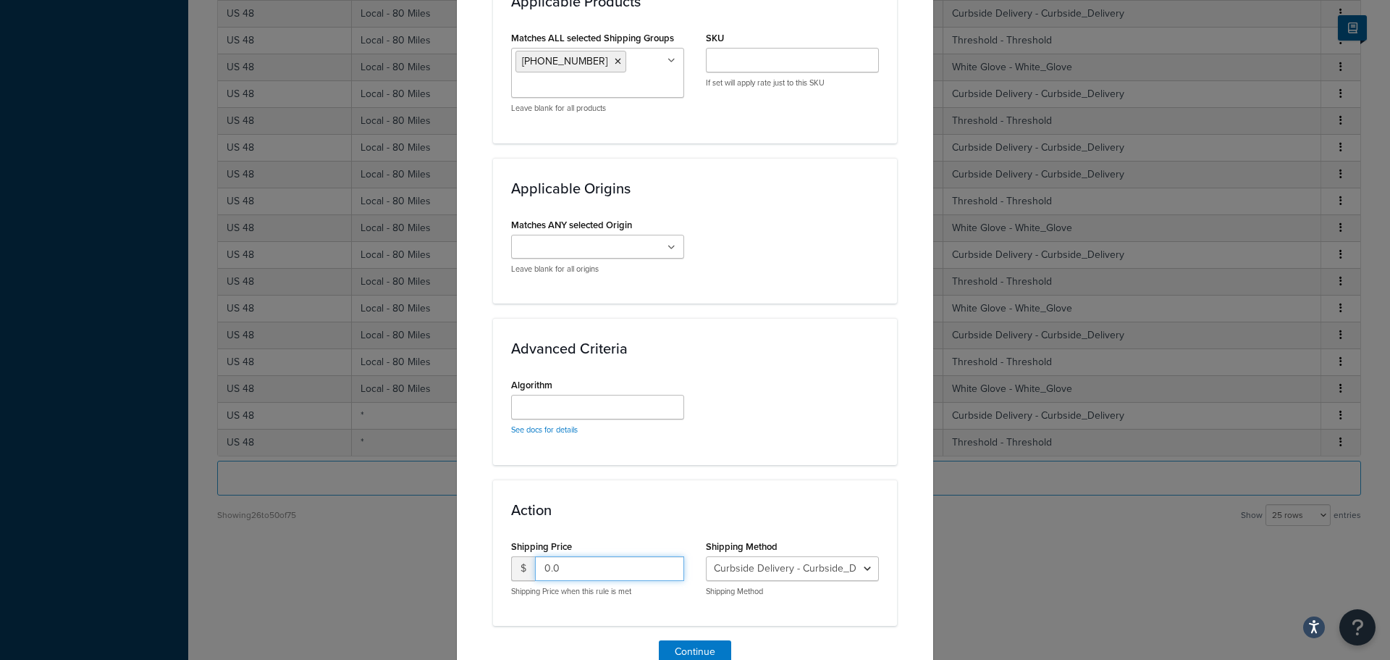
click at [593, 563] on input "0.0" at bounding box center [609, 568] width 149 height 25
type input "0"
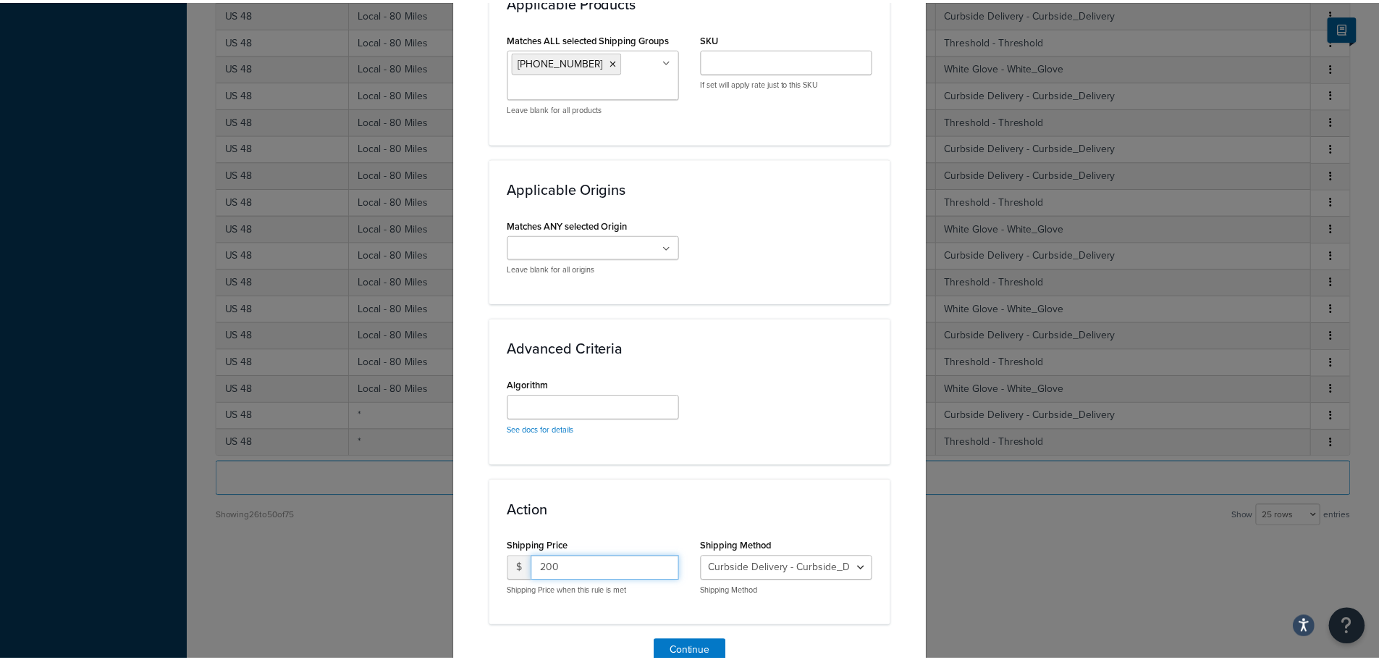
scroll to position [974, 0]
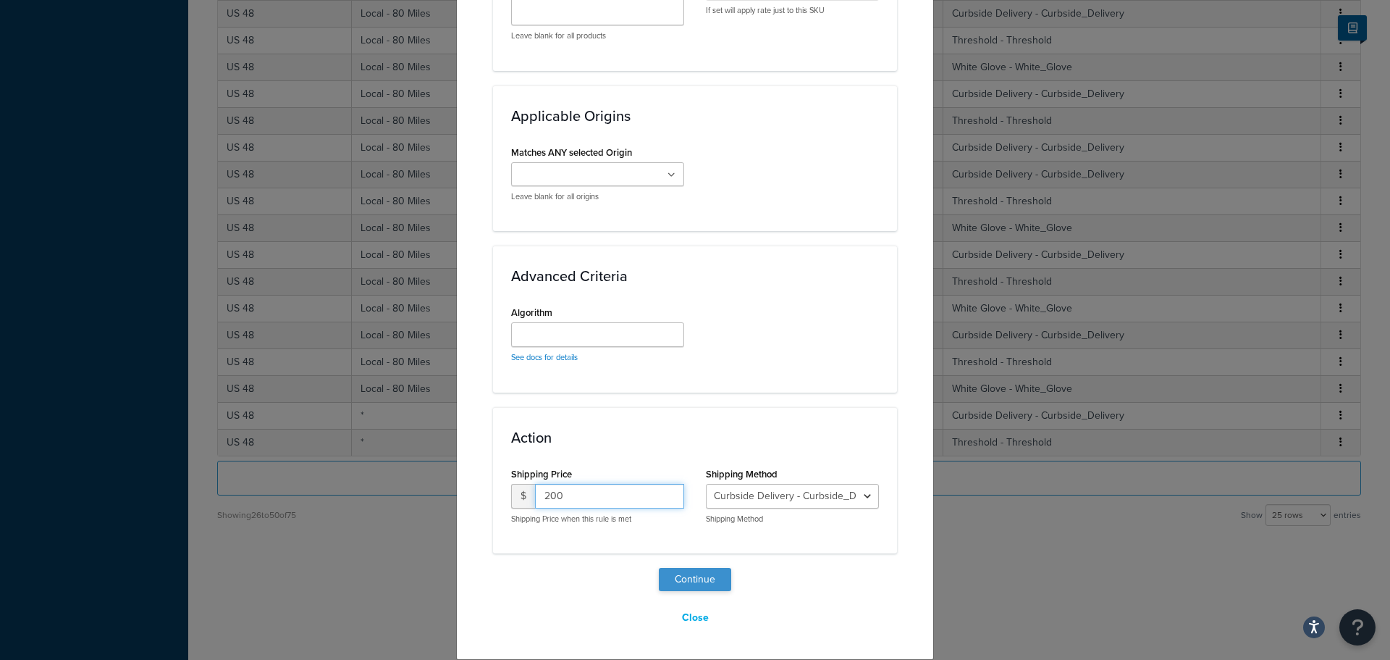
type input "200"
click at [688, 581] on button "Continue" at bounding box center [695, 579] width 72 height 23
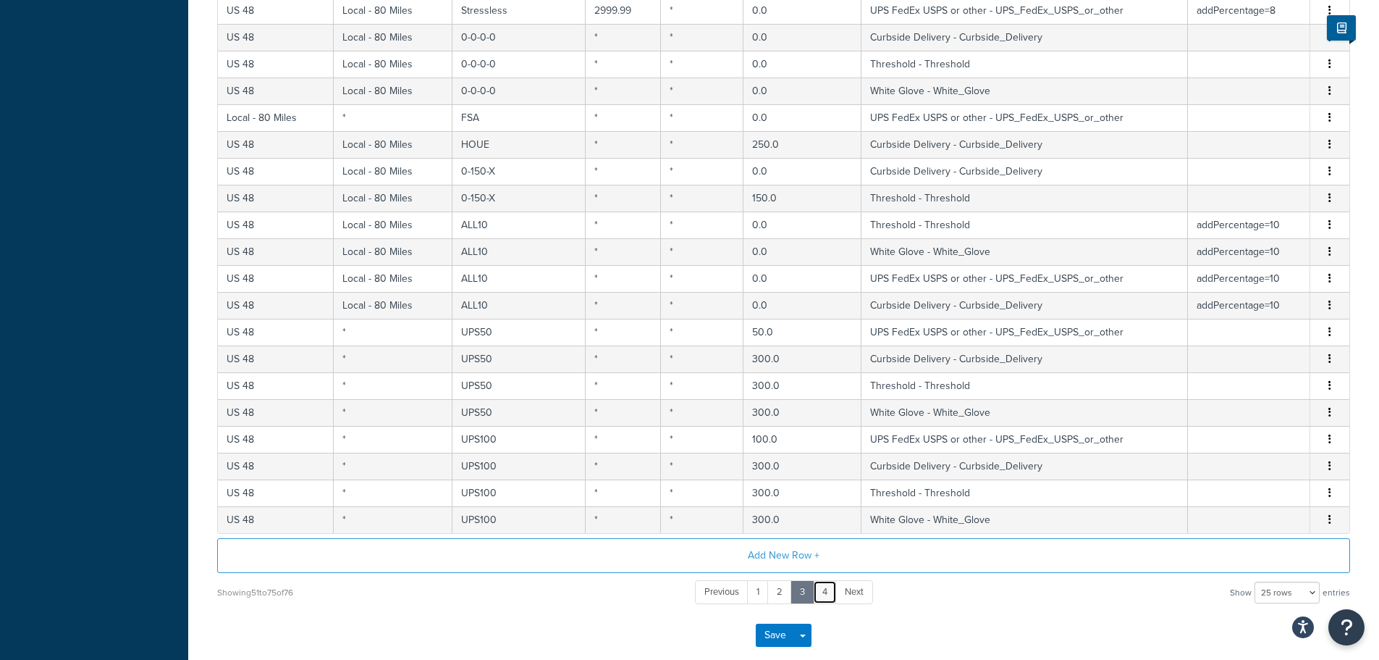
click at [825, 594] on link "4" at bounding box center [825, 592] width 24 height 24
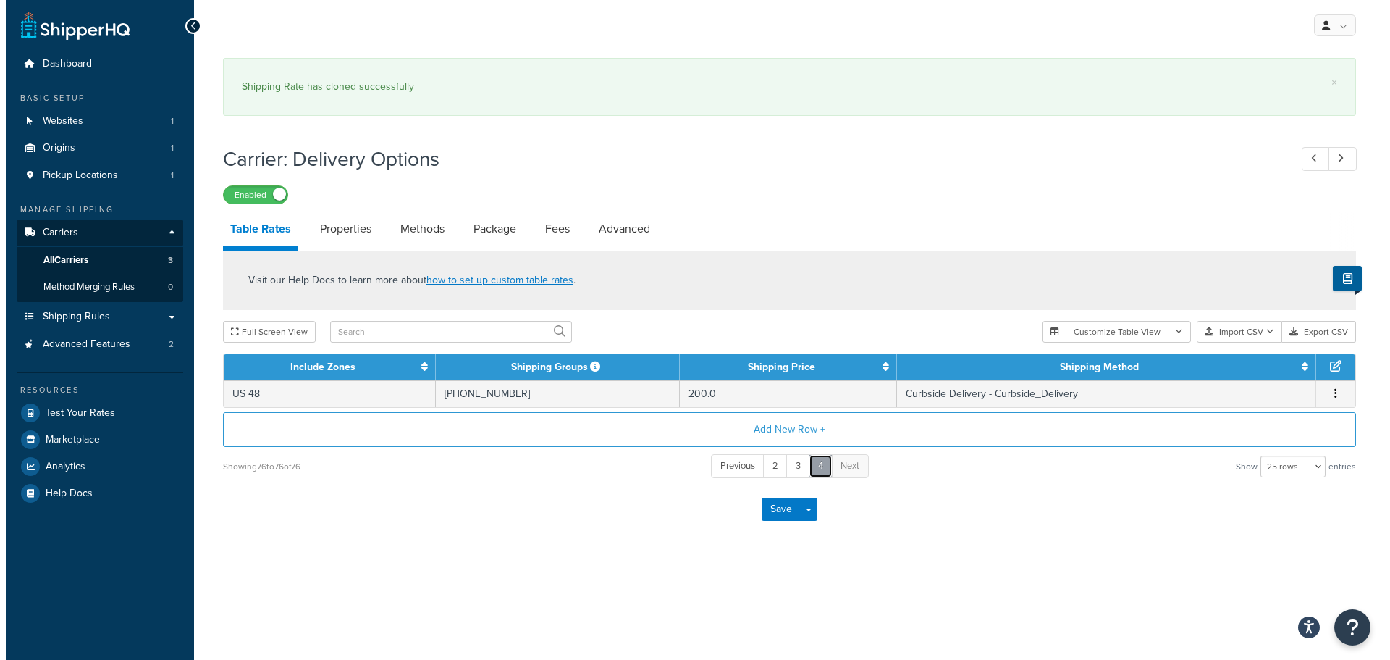
scroll to position [0, 0]
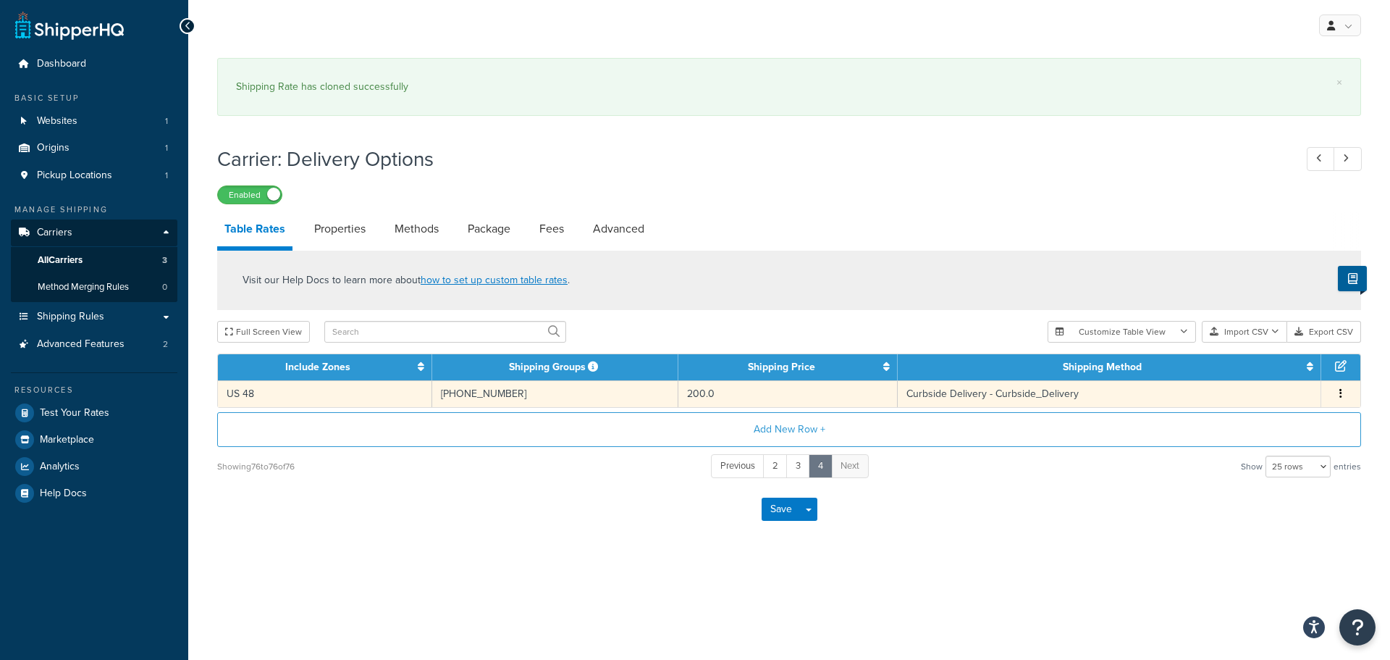
click at [1345, 397] on button "button" at bounding box center [1341, 394] width 12 height 16
click at [1276, 398] on div "Duplicate" at bounding box center [1267, 397] width 103 height 30
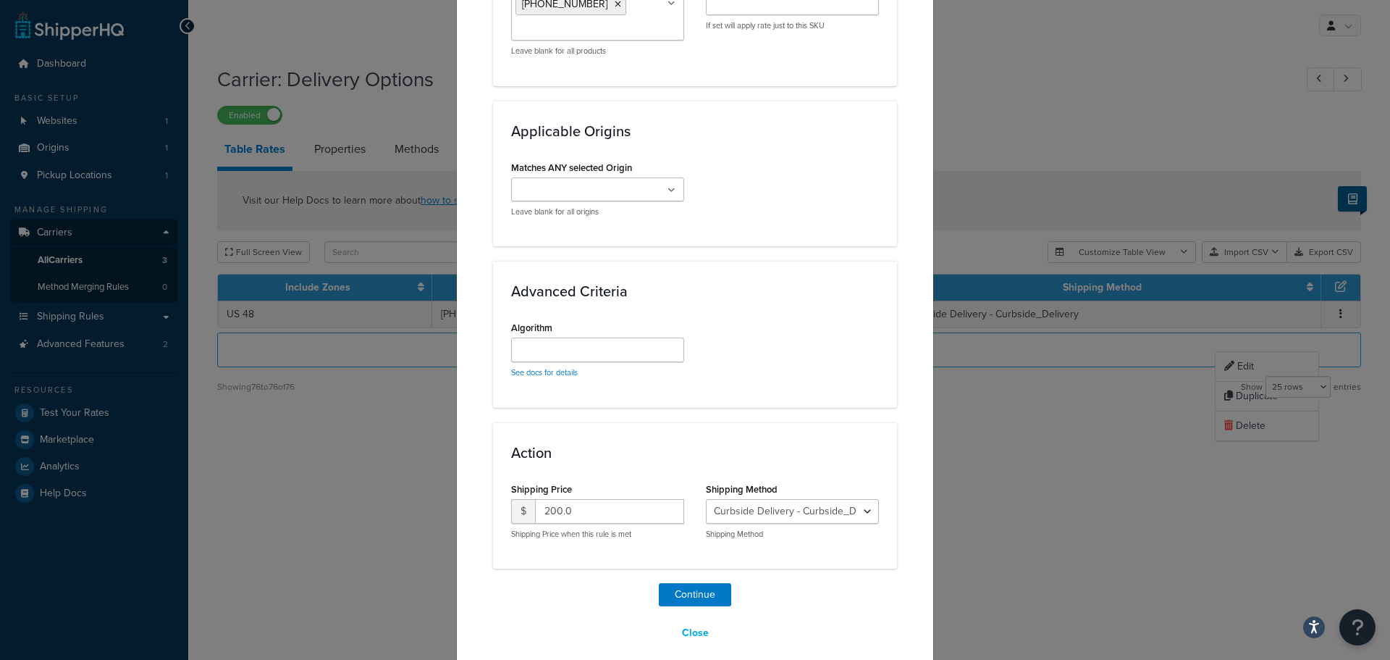
scroll to position [974, 0]
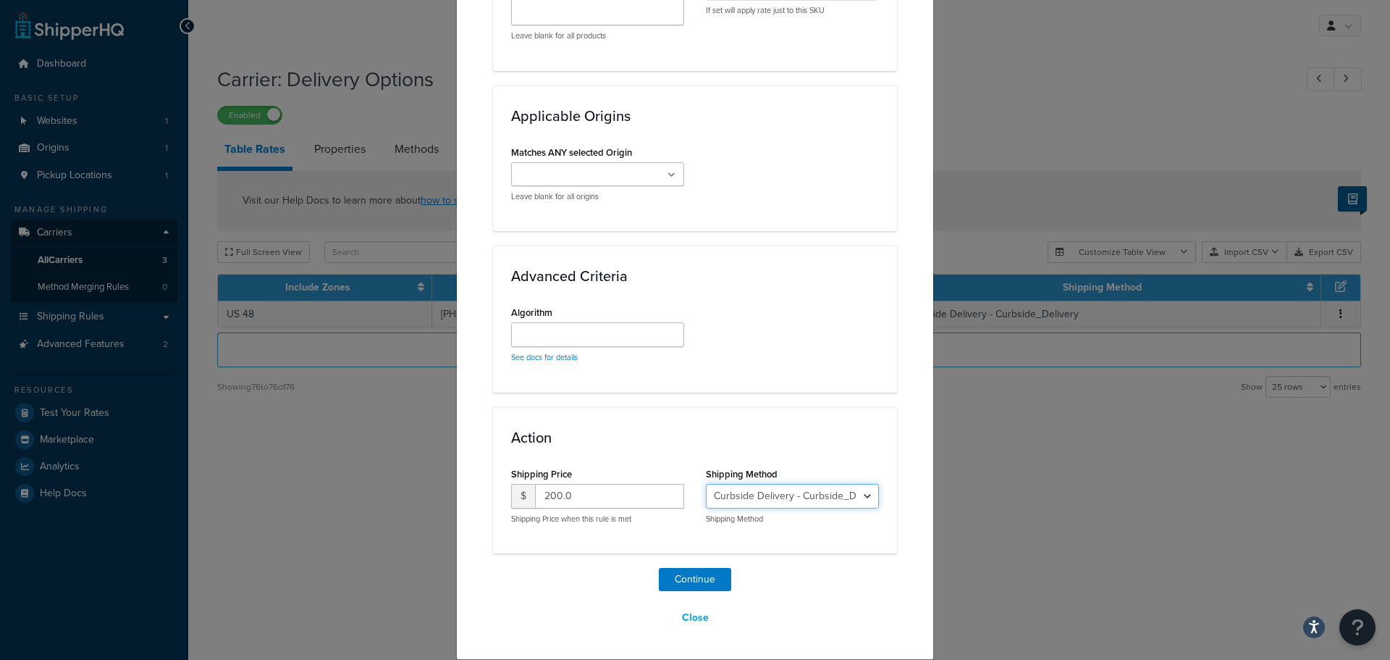
click at [862, 495] on select "Curbside Delivery - Curbside_Delivery Threshold - Threshold White Glove - White…" at bounding box center [792, 496] width 173 height 25
select select "137769"
click at [706, 484] on select "Curbside Delivery - Curbside_Delivery Threshold - Threshold White Glove - White…" at bounding box center [792, 496] width 173 height 25
click at [577, 496] on input "200.0" at bounding box center [609, 496] width 149 height 25
type input "250"
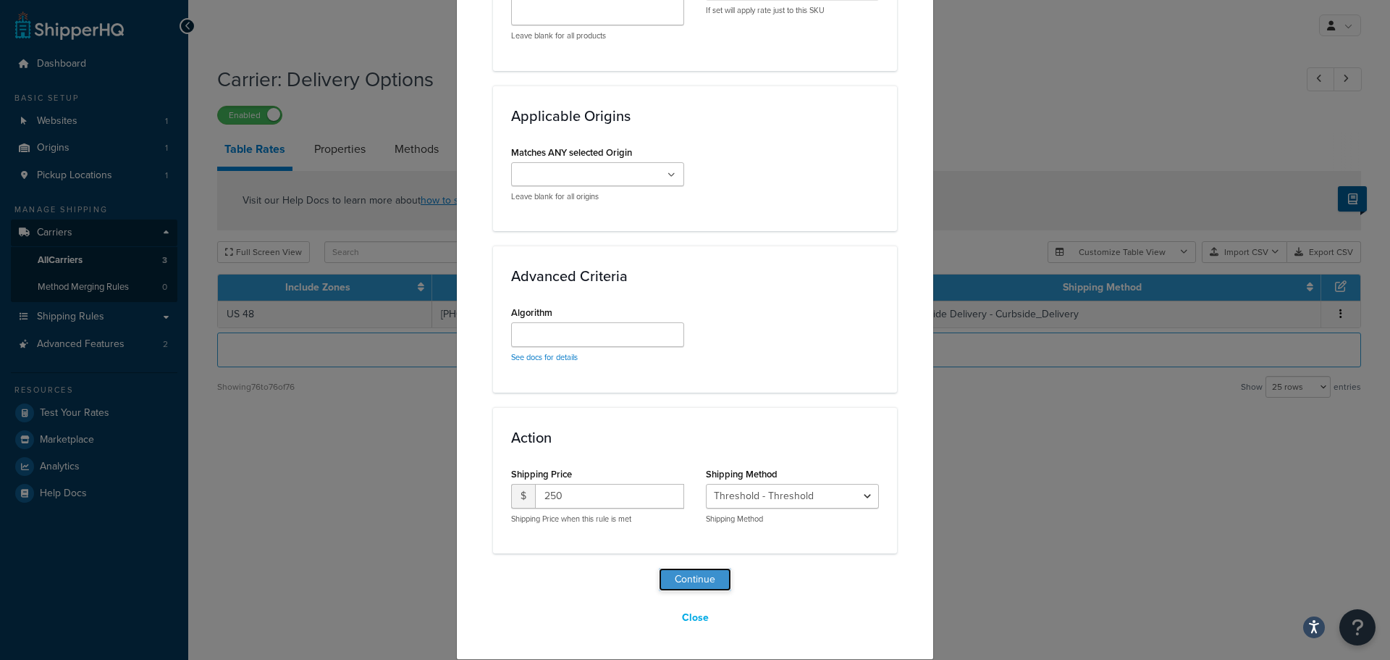
click at [710, 584] on button "Continue" at bounding box center [695, 579] width 72 height 23
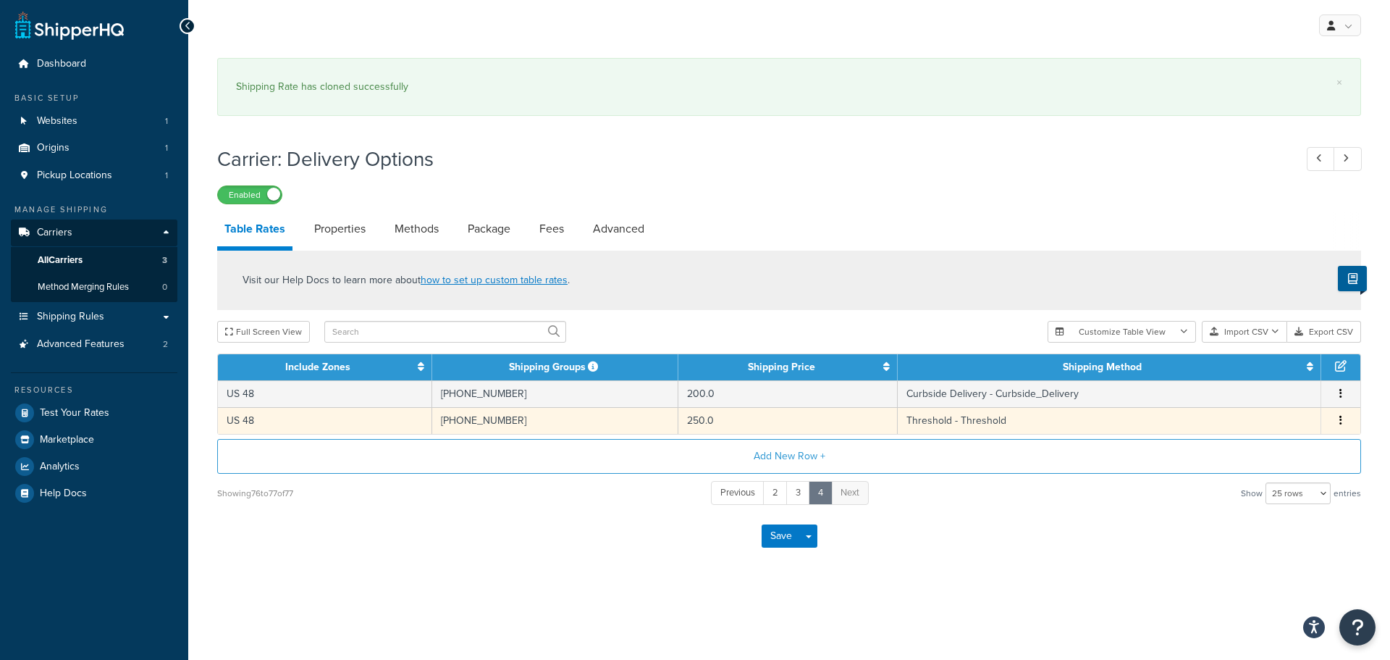
click at [1339, 422] on button "button" at bounding box center [1341, 421] width 12 height 16
click at [1265, 423] on div "Duplicate" at bounding box center [1267, 423] width 103 height 30
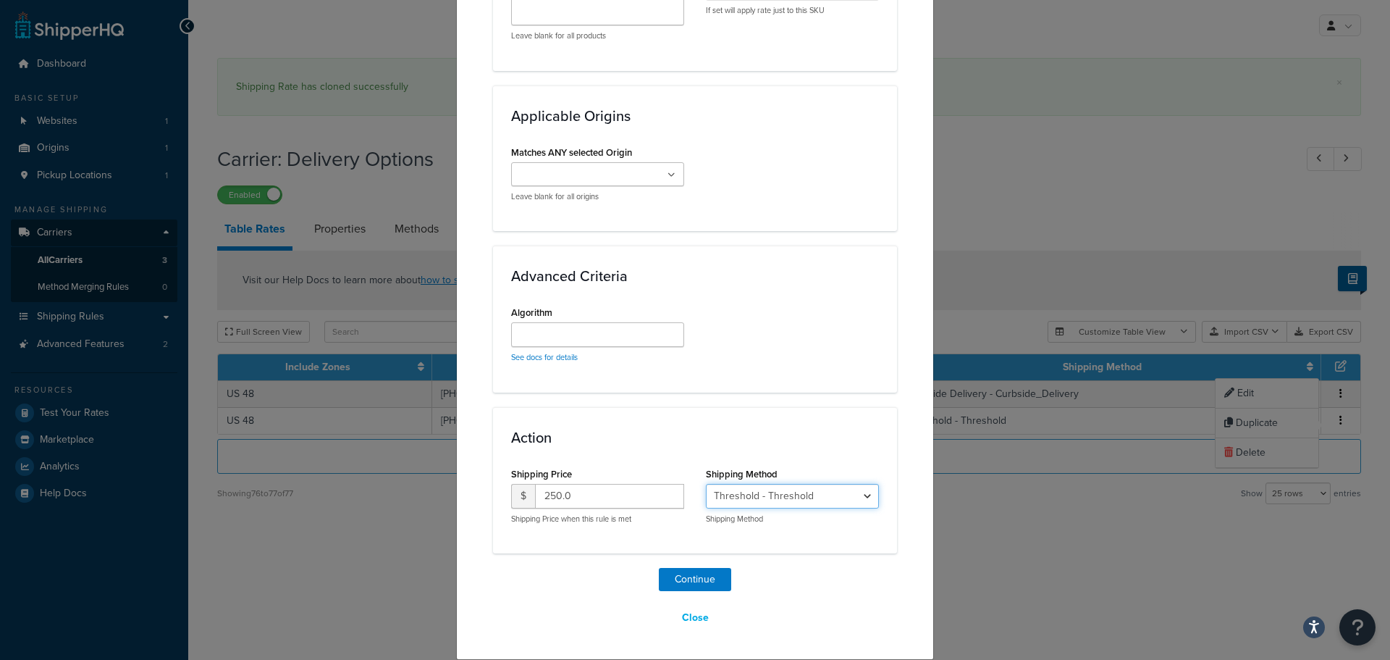
click at [865, 494] on select "Curbside Delivery - Curbside_Delivery Threshold - Threshold White Glove - White…" at bounding box center [792, 496] width 173 height 25
select select "137770"
click at [706, 484] on select "Curbside Delivery - Curbside_Delivery Threshold - Threshold White Glove - White…" at bounding box center [792, 496] width 173 height 25
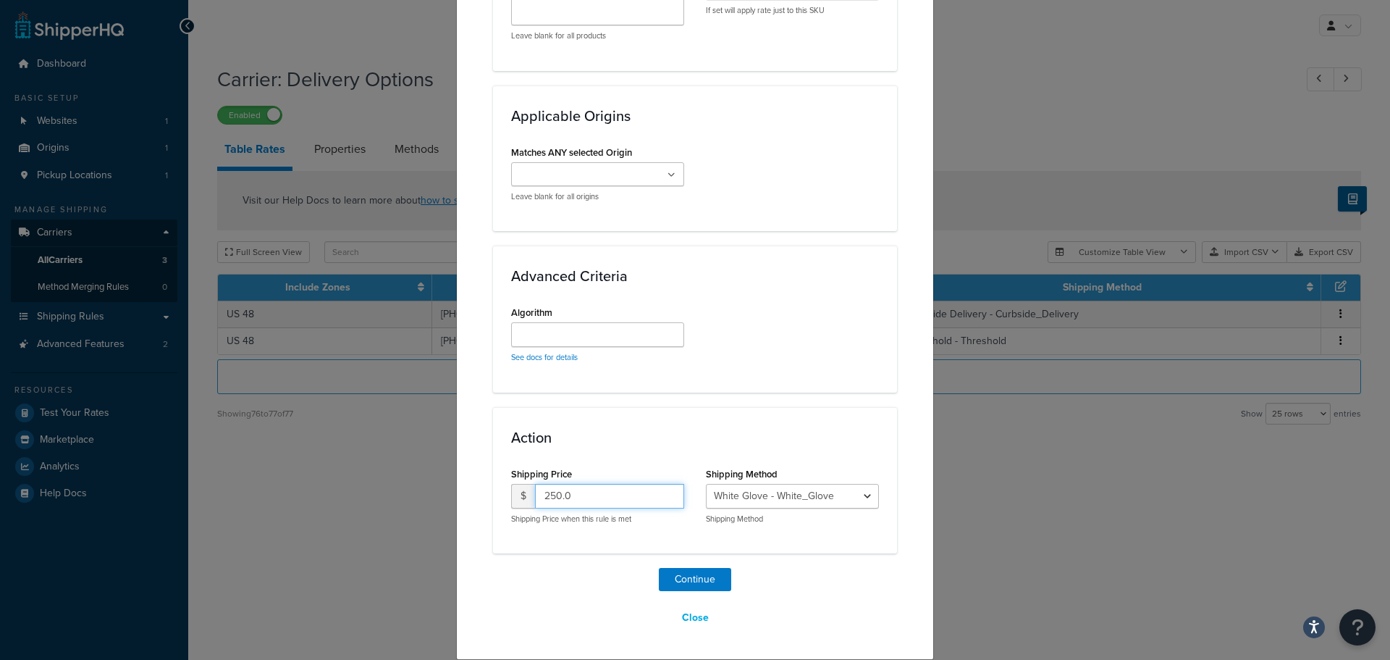
click at [581, 496] on input "250.0" at bounding box center [609, 496] width 149 height 25
click at [686, 580] on button "Continue" at bounding box center [695, 579] width 72 height 23
